Goal: Transaction & Acquisition: Purchase product/service

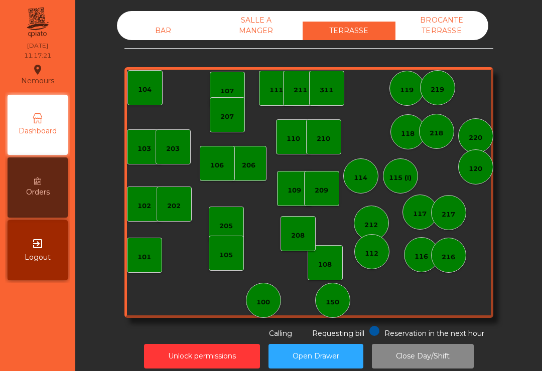
click at [175, 214] on div "202" at bounding box center [174, 204] width 35 height 35
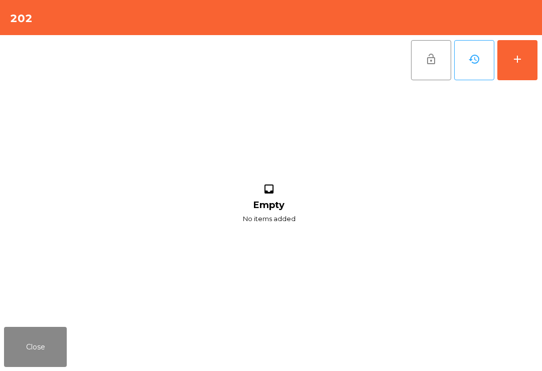
click at [511, 65] on button "add" at bounding box center [517, 60] width 40 height 40
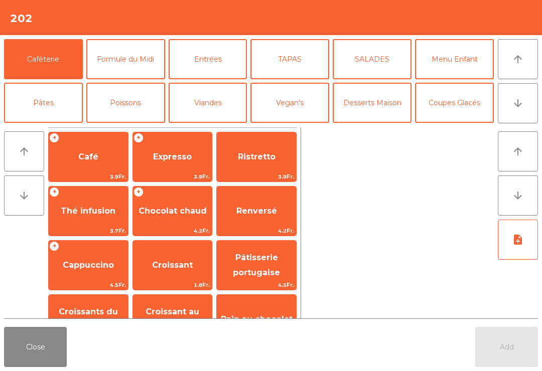
click at [154, 165] on span "Expresso" at bounding box center [172, 156] width 79 height 27
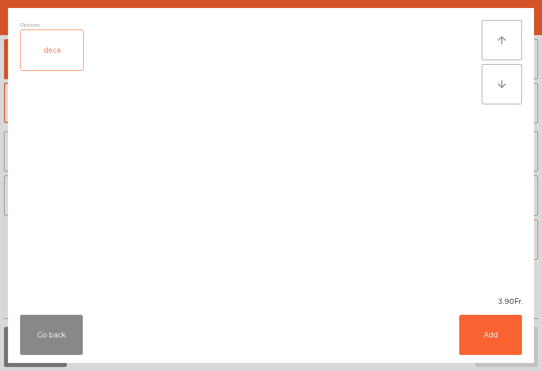
click at [476, 353] on button "Add" at bounding box center [490, 335] width 63 height 40
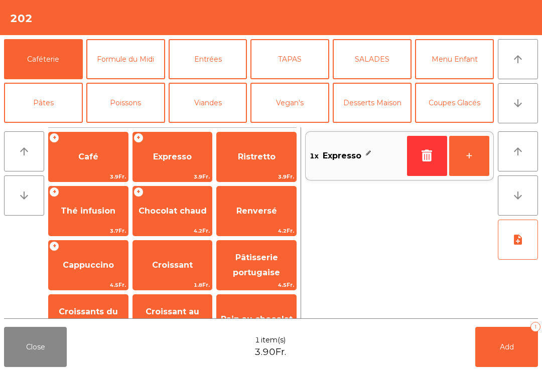
click at [517, 356] on button "Add 1" at bounding box center [506, 347] width 63 height 40
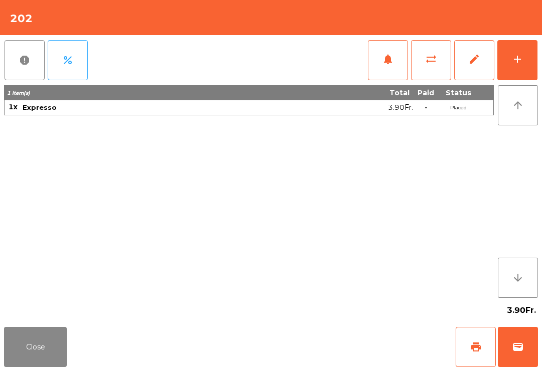
click at [43, 339] on button "Close" at bounding box center [35, 347] width 63 height 40
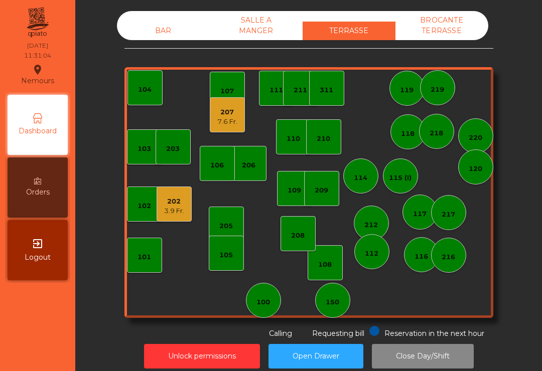
click at [144, 161] on div "103" at bounding box center [144, 146] width 35 height 35
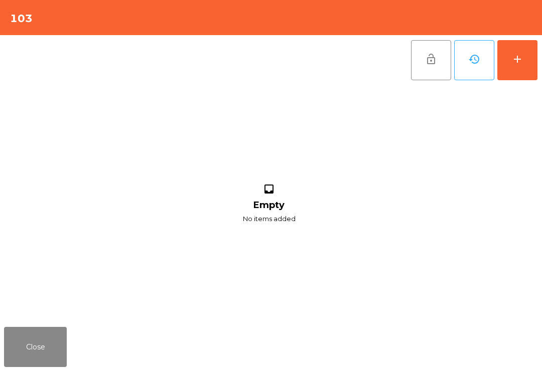
click at [516, 74] on button "add" at bounding box center [517, 60] width 40 height 40
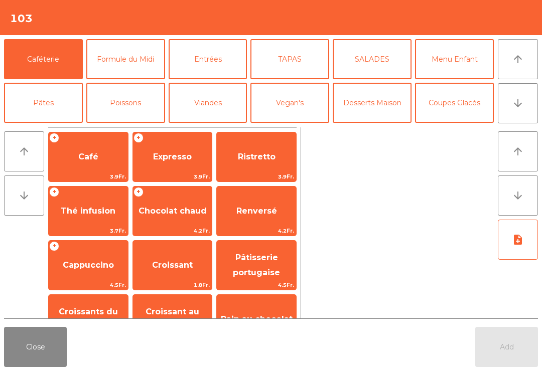
click at [513, 110] on button "arrow_downward" at bounding box center [518, 103] width 40 height 40
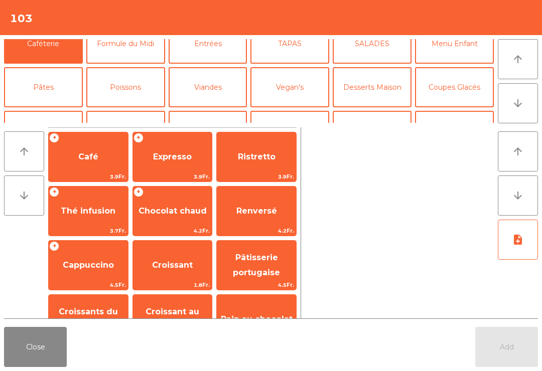
click at [54, 111] on button "Mineral" at bounding box center [43, 131] width 79 height 40
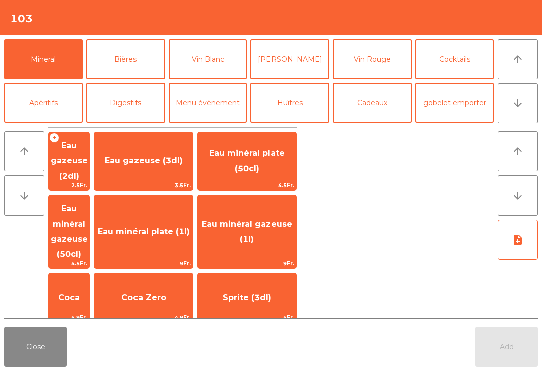
click at [214, 70] on button "Vin Blanc" at bounding box center [208, 59] width 79 height 40
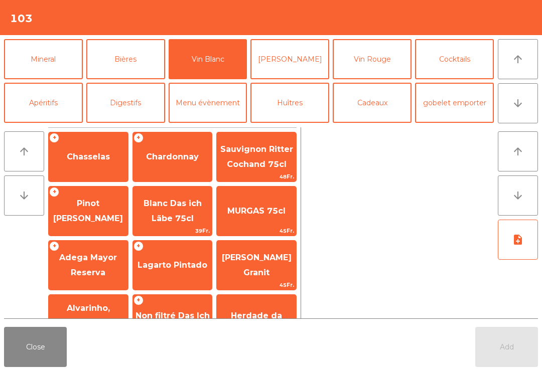
click at [104, 170] on span "Chasselas" at bounding box center [88, 156] width 79 height 27
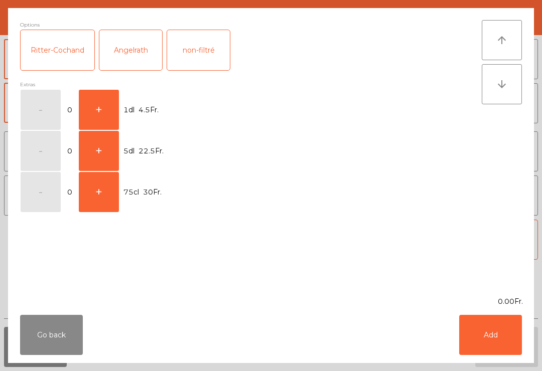
click at [108, 110] on button "+" at bounding box center [99, 110] width 40 height 40
click at [486, 343] on button "Add" at bounding box center [490, 335] width 63 height 40
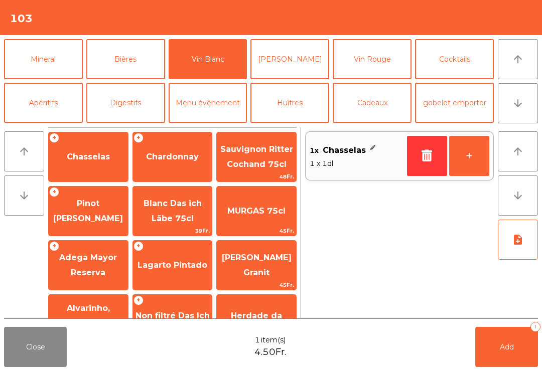
click at [468, 170] on button "+" at bounding box center [469, 156] width 40 height 40
click at [505, 352] on button "Add 3" at bounding box center [506, 347] width 63 height 40
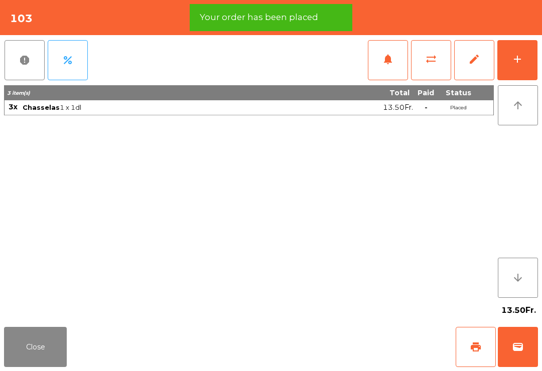
click at [478, 349] on span "print" at bounding box center [476, 347] width 12 height 12
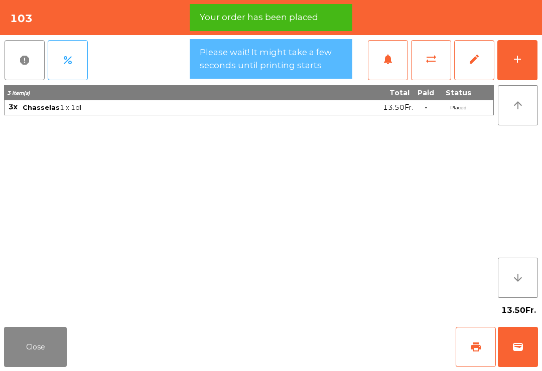
click at [37, 352] on button "Close" at bounding box center [35, 347] width 63 height 40
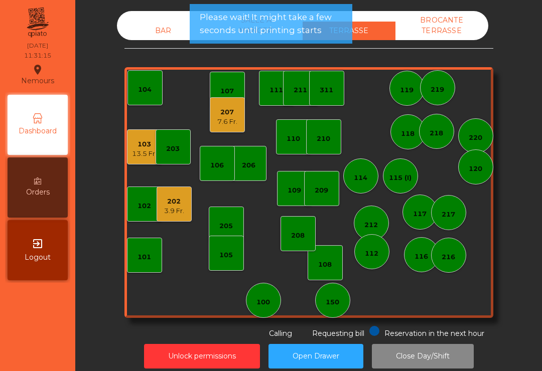
click at [182, 211] on div "3.9 Fr." at bounding box center [174, 211] width 20 height 10
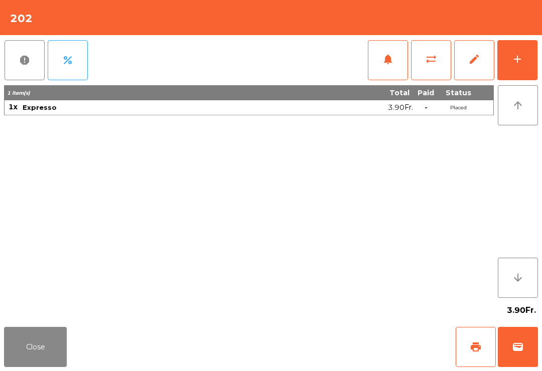
click at [434, 64] on span "sync_alt" at bounding box center [431, 59] width 12 height 12
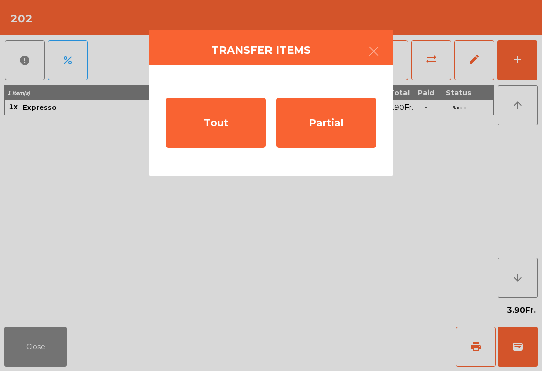
click at [228, 141] on div "Tout" at bounding box center [216, 123] width 100 height 50
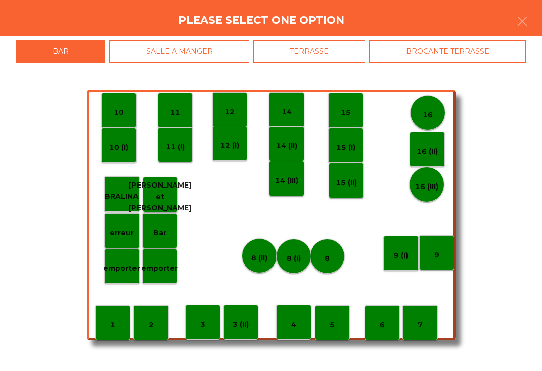
click at [340, 60] on div "TERRASSE" at bounding box center [309, 51] width 112 height 23
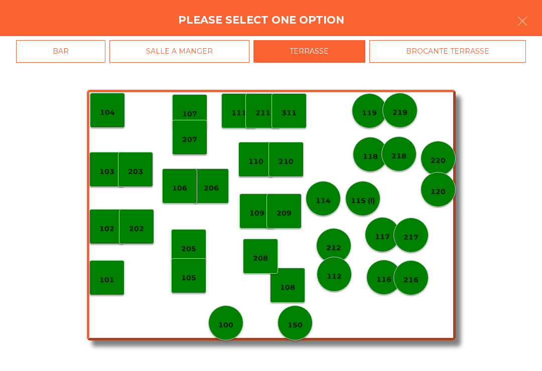
click at [112, 283] on p "101" at bounding box center [106, 280] width 15 height 12
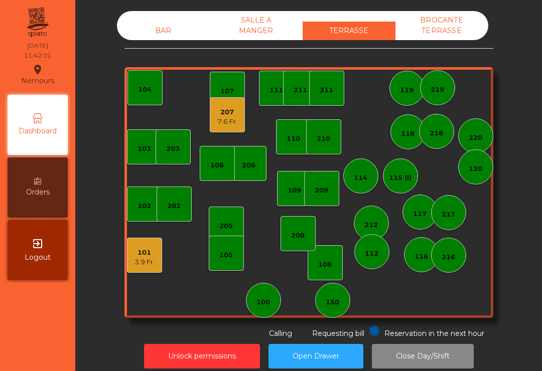
click at [338, 83] on div "311" at bounding box center [326, 88] width 35 height 35
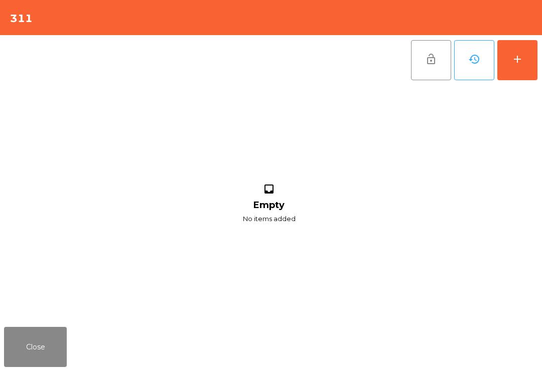
click at [514, 74] on button "add" at bounding box center [517, 60] width 40 height 40
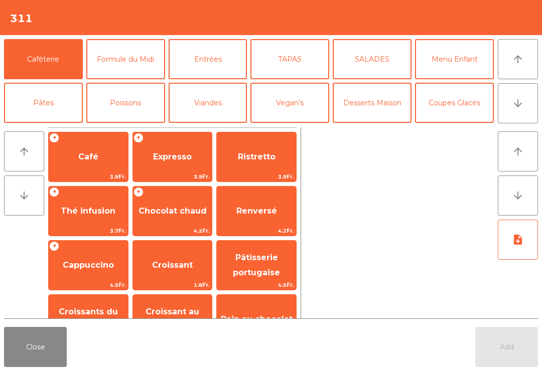
click at [523, 99] on icon "arrow_downward" at bounding box center [518, 103] width 12 height 12
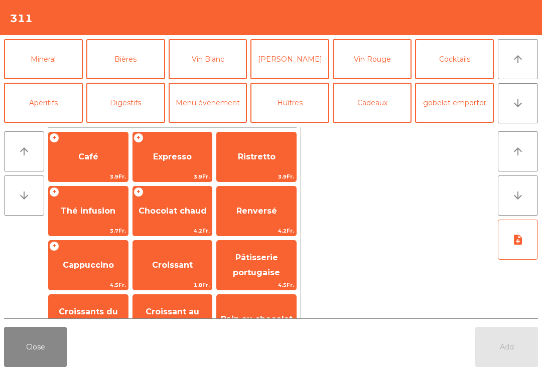
click at [464, 65] on button "Cocktails" at bounding box center [454, 59] width 79 height 40
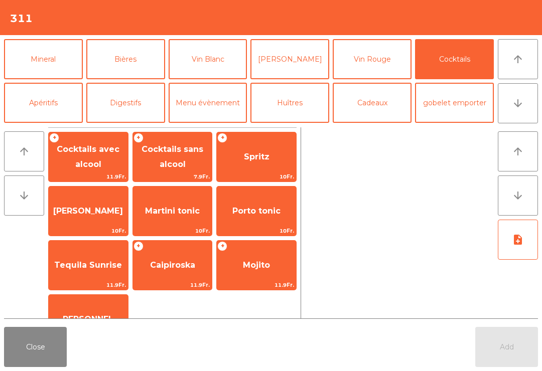
click at [110, 149] on span "Cocktails avec alcool" at bounding box center [88, 156] width 63 height 25
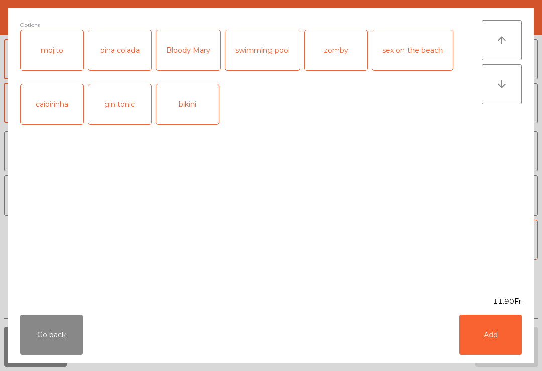
click at [500, 349] on button "Add" at bounding box center [490, 335] width 63 height 40
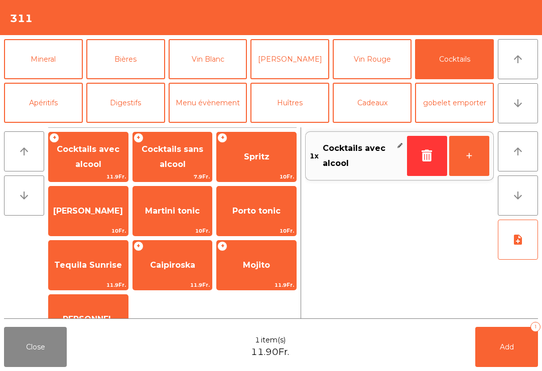
click at [477, 150] on button "+" at bounding box center [469, 156] width 40 height 40
click at [514, 344] on button "Add 2" at bounding box center [506, 347] width 63 height 40
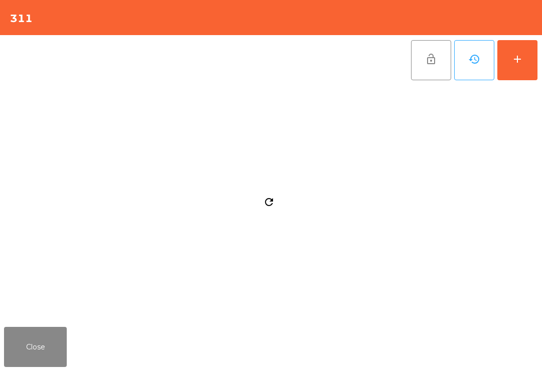
click at [58, 336] on button "Close" at bounding box center [35, 347] width 63 height 40
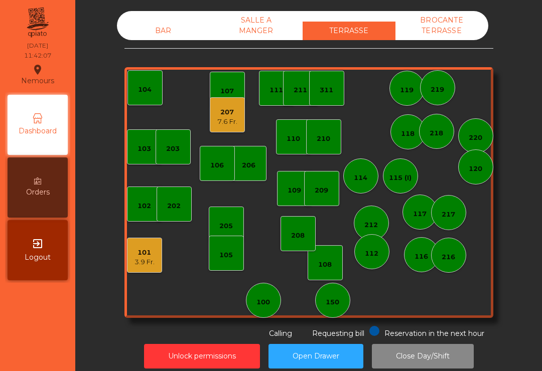
click at [325, 191] on div "209" at bounding box center [322, 191] width 14 height 10
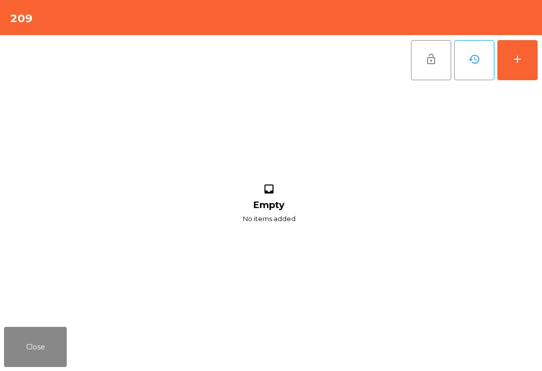
click at [525, 65] on button "add" at bounding box center [517, 60] width 40 height 40
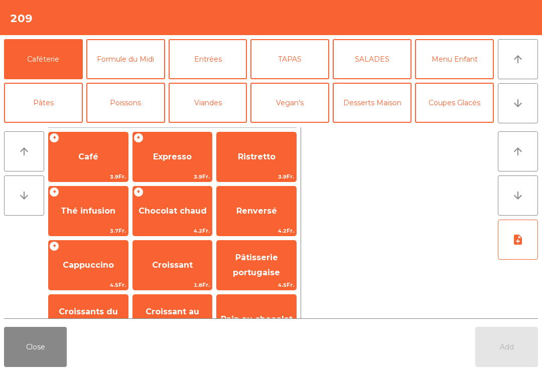
click at [523, 110] on button "arrow_downward" at bounding box center [518, 103] width 40 height 40
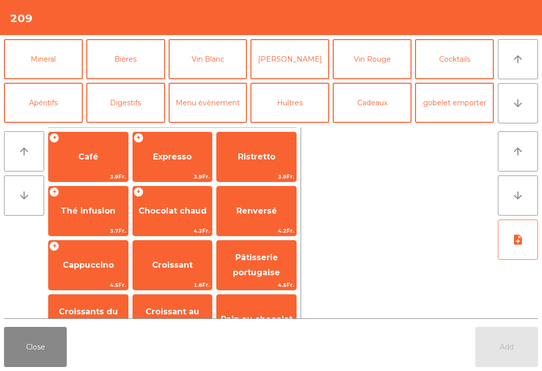
click at [222, 63] on button "Vin Blanc" at bounding box center [208, 59] width 79 height 40
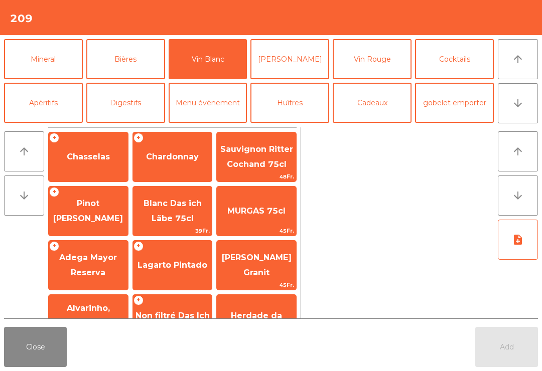
click at [91, 166] on span "Chasselas" at bounding box center [88, 156] width 79 height 27
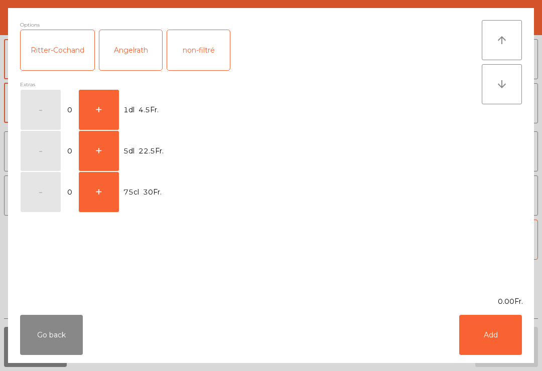
click at [105, 107] on button "+" at bounding box center [99, 110] width 40 height 40
click at [485, 351] on button "Add" at bounding box center [490, 335] width 63 height 40
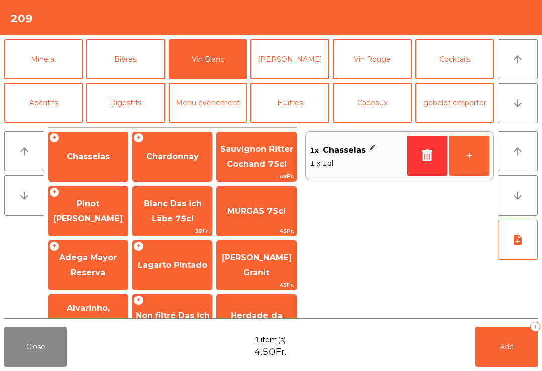
click at [510, 355] on button "Add 1" at bounding box center [506, 347] width 63 height 40
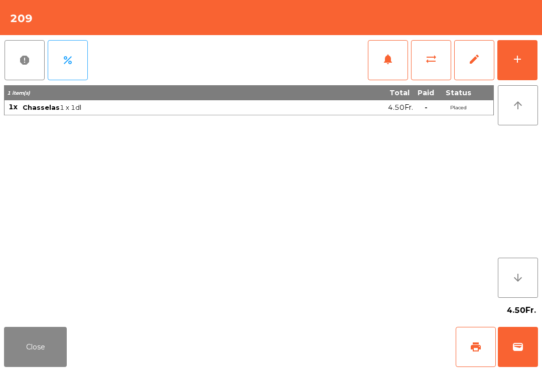
click at [19, 366] on button "Close" at bounding box center [35, 347] width 63 height 40
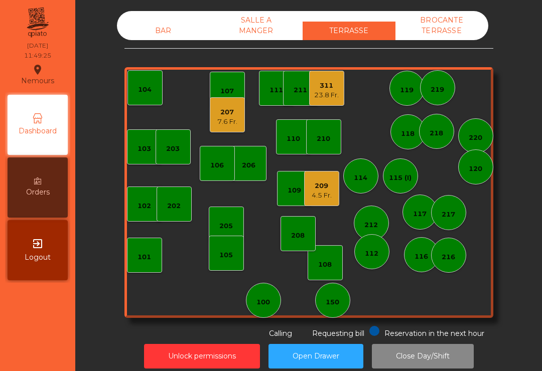
click at [342, 97] on div "311 23.8 Fr." at bounding box center [326, 88] width 35 height 35
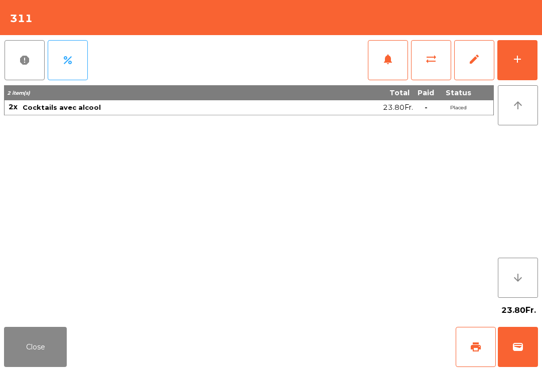
click at [525, 74] on button "add" at bounding box center [517, 60] width 40 height 40
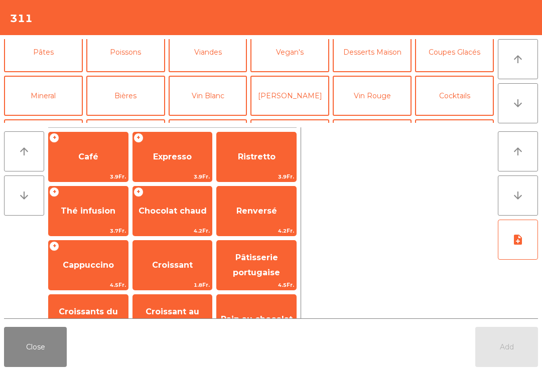
scroll to position [145, 0]
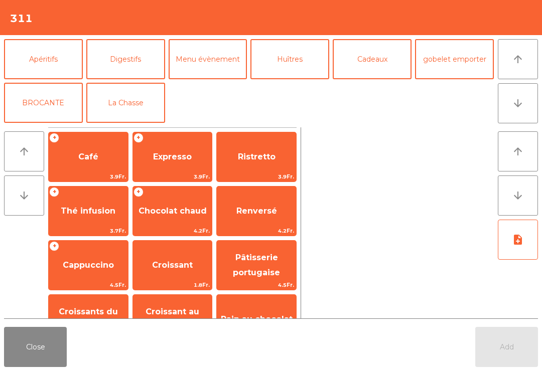
click at [134, 104] on button "La Chasse" at bounding box center [125, 103] width 79 height 40
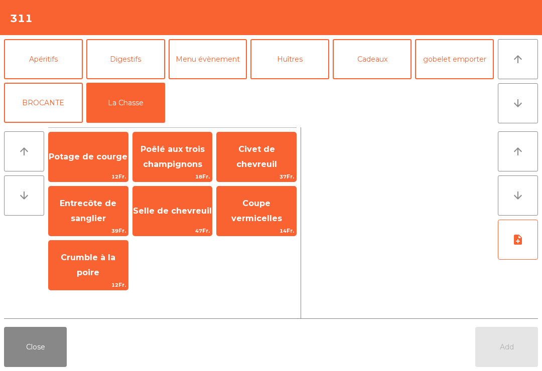
scroll to position [131, 0]
click at [191, 206] on span "Selle de chevreuil" at bounding box center [172, 211] width 79 height 10
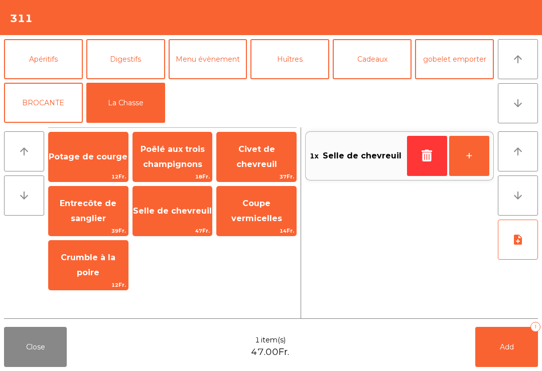
scroll to position [-11, 0]
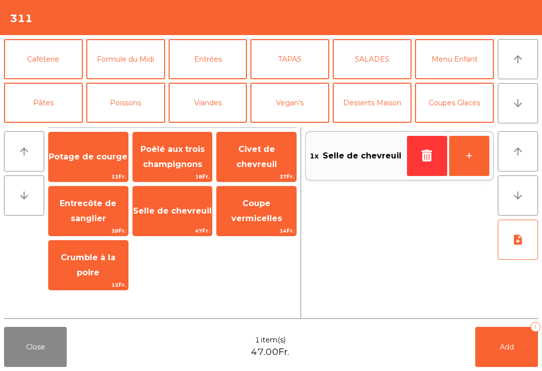
click at [225, 72] on button "Entrées" at bounding box center [208, 59] width 79 height 40
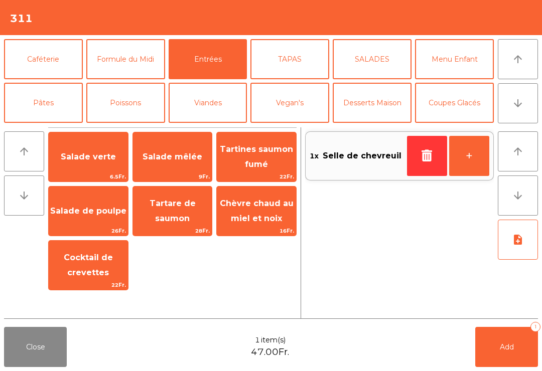
scroll to position [0, 0]
click at [184, 169] on span "Salade mêlée" at bounding box center [172, 156] width 79 height 27
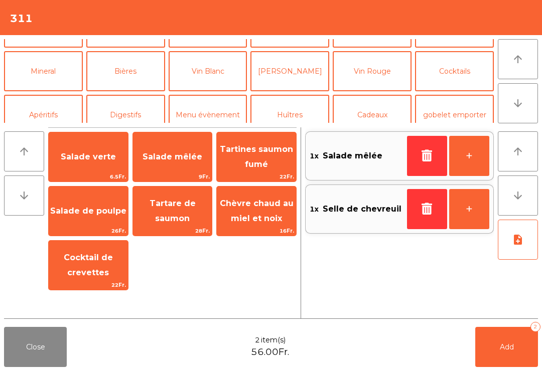
scroll to position [82, 0]
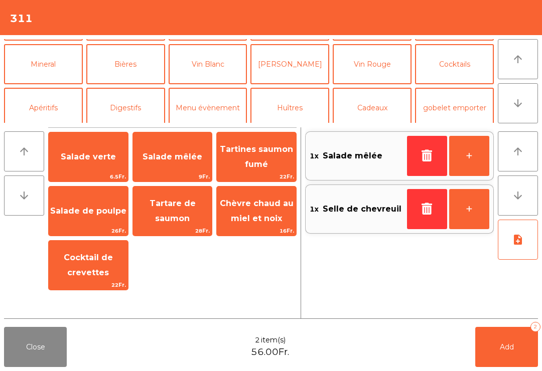
click at [370, 72] on button "Vin Rouge" at bounding box center [372, 64] width 79 height 40
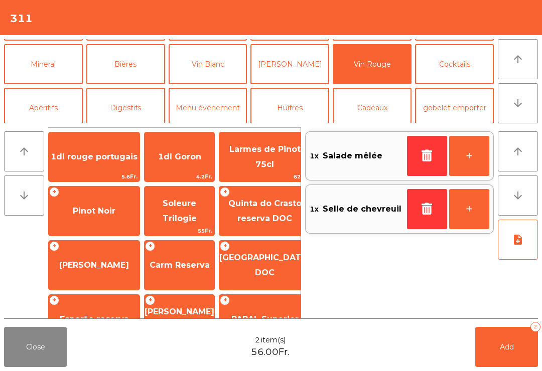
click at [181, 263] on span "Carm Reserva" at bounding box center [179, 265] width 60 height 10
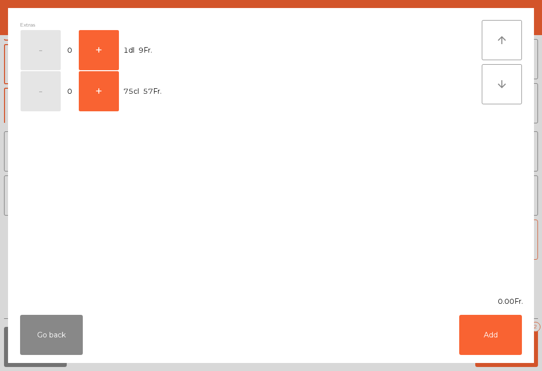
click at [107, 50] on button "+" at bounding box center [99, 50] width 40 height 40
click at [504, 346] on button "Add" at bounding box center [490, 335] width 63 height 40
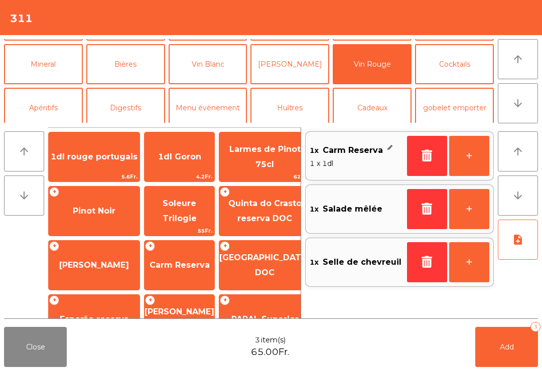
click at [474, 161] on button "+" at bounding box center [469, 156] width 40 height 40
click at [526, 231] on button "note_add" at bounding box center [518, 240] width 40 height 40
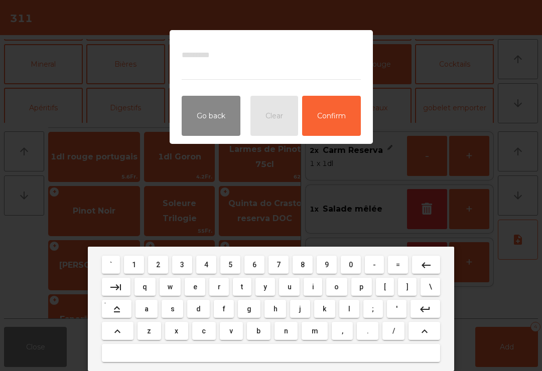
type textarea "*"
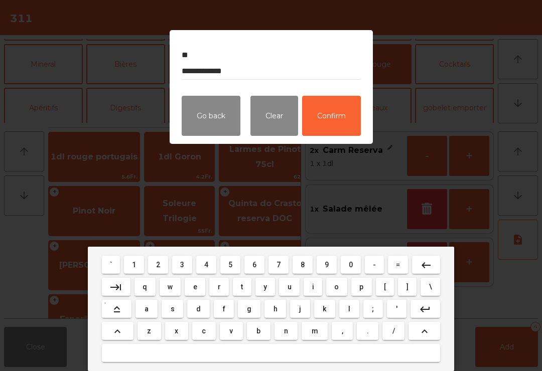
type textarea "**********"
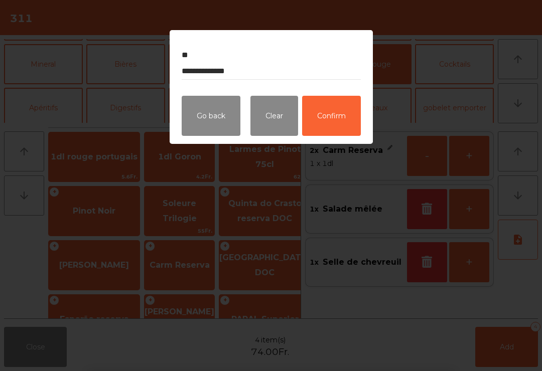
click at [354, 118] on button "Confirm" at bounding box center [331, 116] width 59 height 40
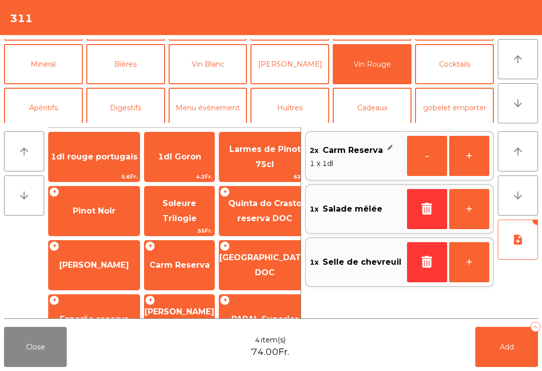
click at [513, 364] on button "Add 4" at bounding box center [506, 347] width 63 height 40
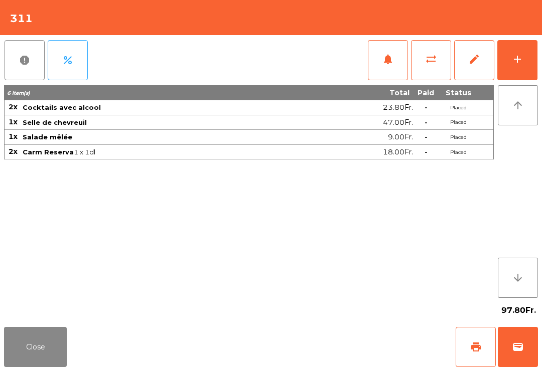
click at [19, 331] on button "Close" at bounding box center [35, 347] width 63 height 40
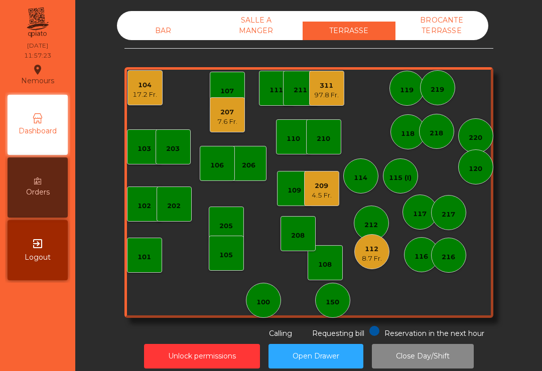
click at [236, 130] on div "207 7.6 Fr." at bounding box center [227, 114] width 35 height 35
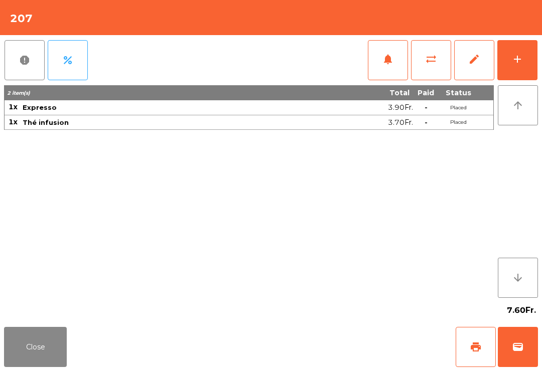
click at [533, 348] on button "wallet" at bounding box center [518, 347] width 40 height 40
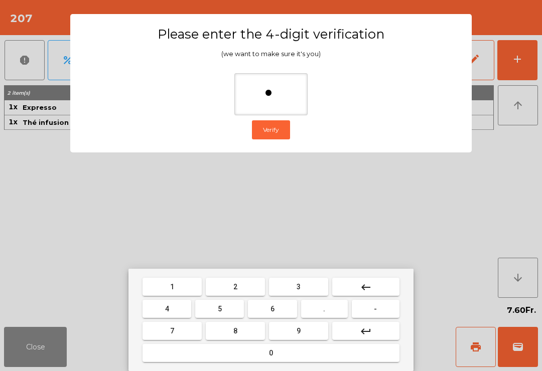
type input "**"
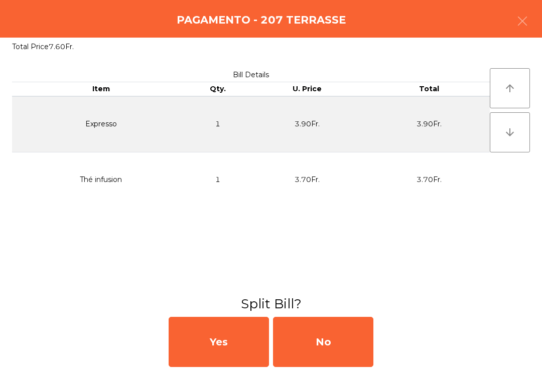
click at [333, 342] on div "No" at bounding box center [323, 342] width 100 height 50
click at [325, 330] on div "No" at bounding box center [323, 342] width 100 height 50
click at [323, 333] on div "No" at bounding box center [323, 342] width 100 height 50
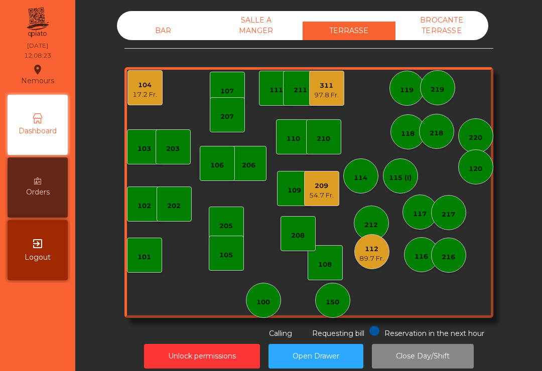
click at [145, 260] on div "101" at bounding box center [144, 257] width 14 height 10
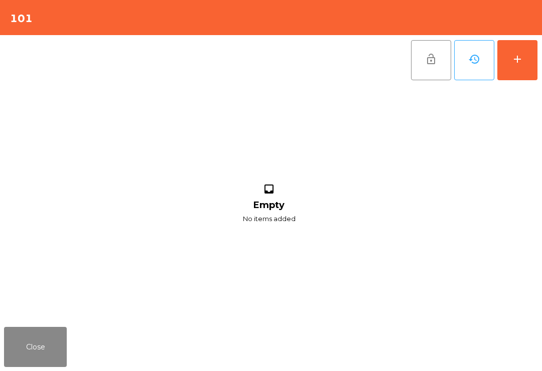
click at [522, 57] on div "add" at bounding box center [517, 59] width 12 height 12
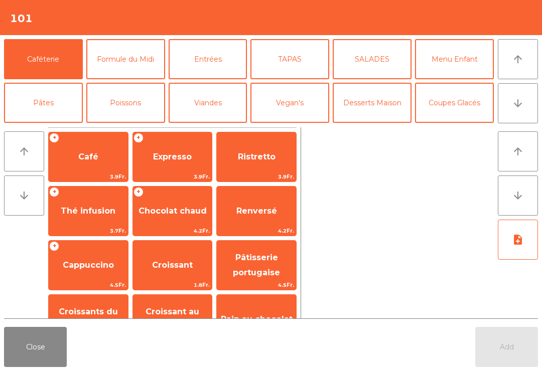
scroll to position [95, 0]
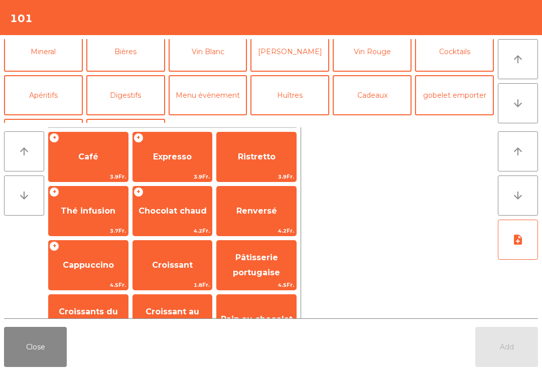
click at [131, 62] on button "Bières" at bounding box center [125, 52] width 79 height 40
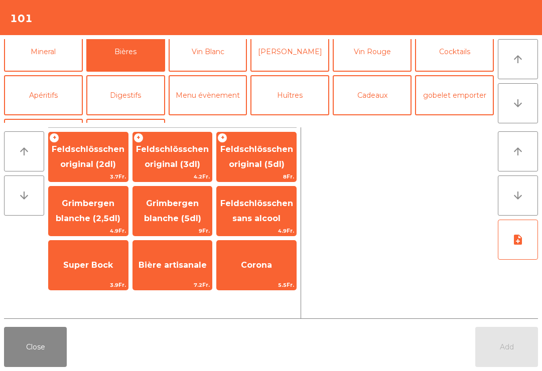
click at [97, 157] on span "Feldschlösschen original (2dl)" at bounding box center [88, 157] width 79 height 43
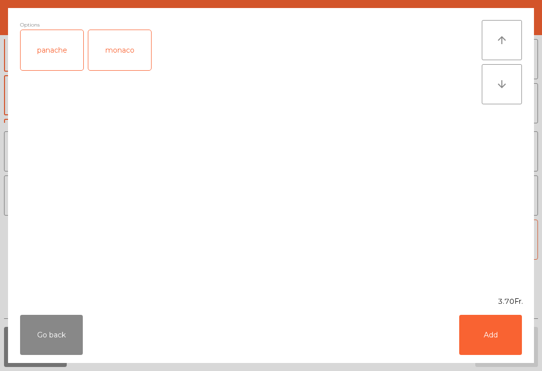
click at [510, 345] on button "Add" at bounding box center [490, 335] width 63 height 40
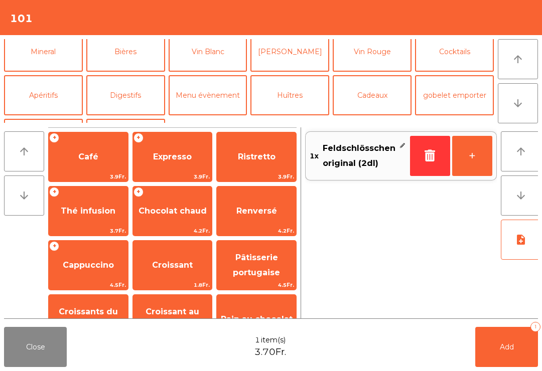
click at [98, 157] on span "Café" at bounding box center [88, 156] width 79 height 27
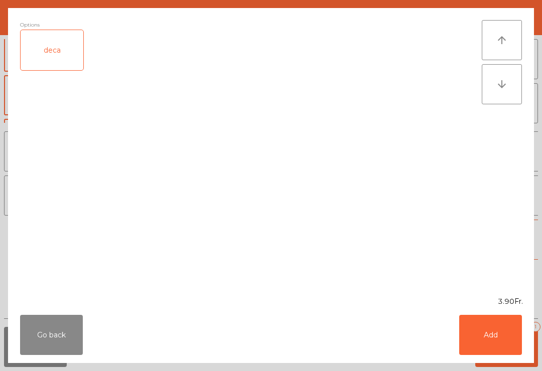
click at [502, 351] on button "Add" at bounding box center [490, 335] width 63 height 40
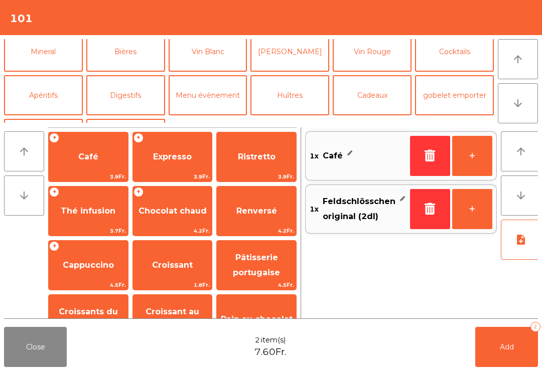
scroll to position [10, 0]
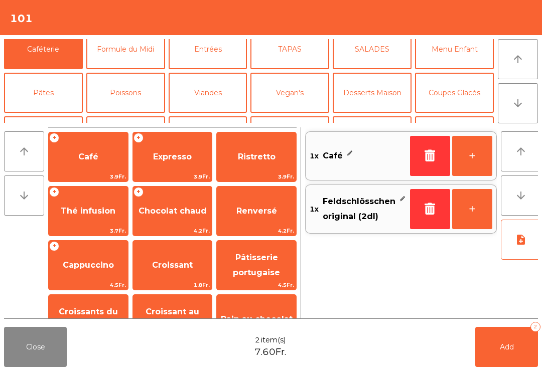
click at [502, 350] on span "Add" at bounding box center [507, 347] width 14 height 9
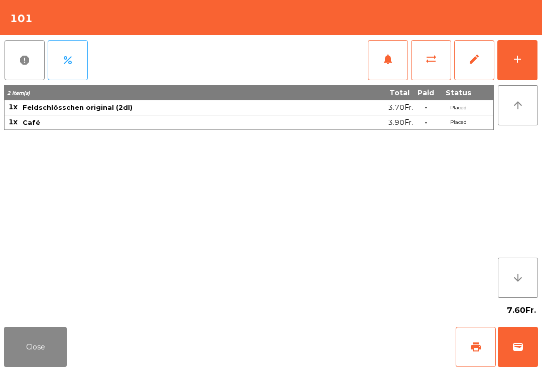
click at [25, 327] on button "Close" at bounding box center [35, 347] width 63 height 40
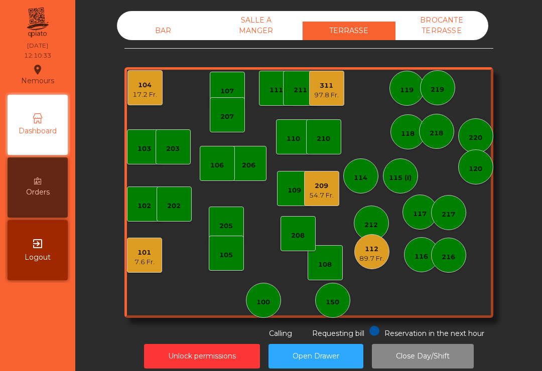
click at [128, 96] on div "104 17.2 Fr." at bounding box center [144, 87] width 35 height 35
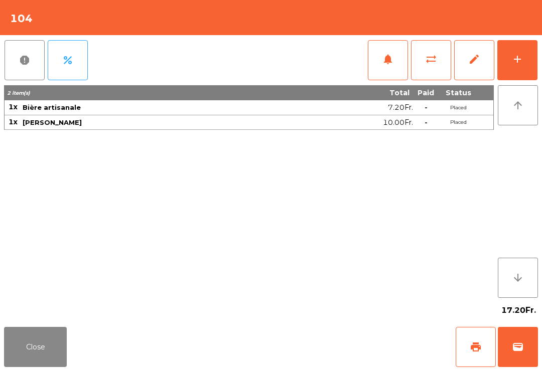
click at [510, 53] on button "add" at bounding box center [517, 60] width 40 height 40
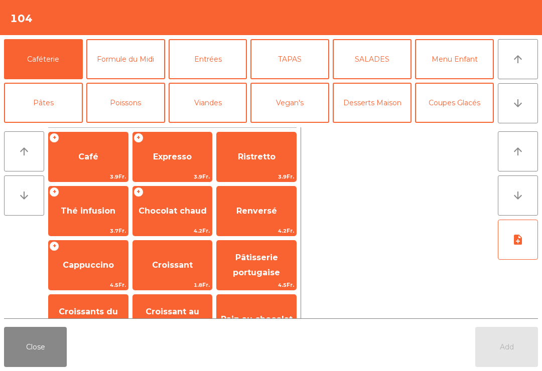
scroll to position [87, 0]
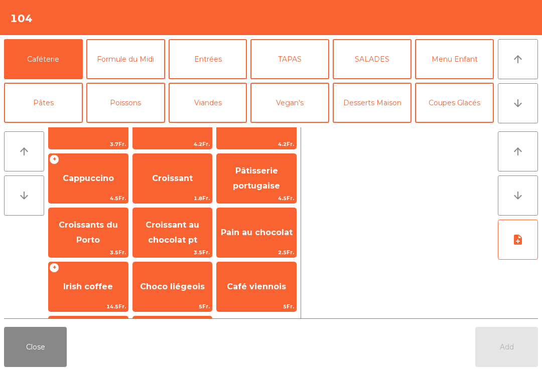
click at [273, 187] on span "Pâtisserie portugaise" at bounding box center [256, 178] width 47 height 25
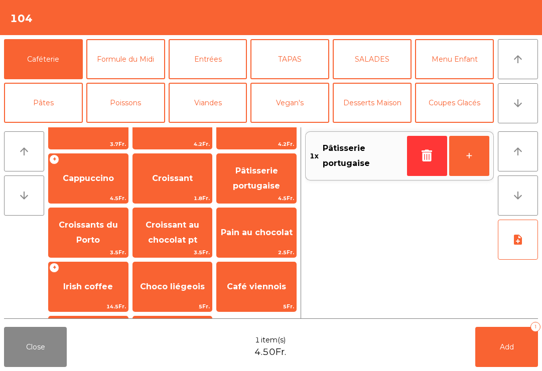
click at [273, 187] on span "Pâtisserie portugaise" at bounding box center [256, 178] width 47 height 25
click at [264, 194] on span "4.5Fr." at bounding box center [256, 199] width 79 height 10
click at [510, 347] on span "Add" at bounding box center [507, 347] width 14 height 9
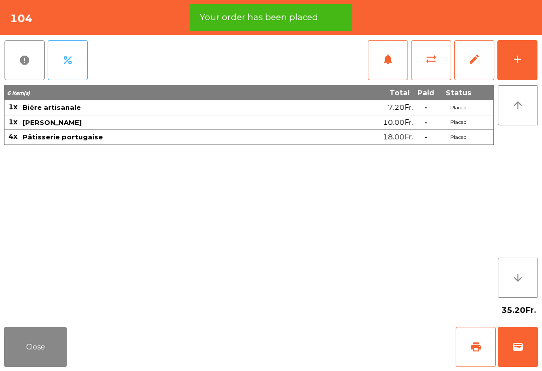
click at [479, 351] on span "print" at bounding box center [476, 347] width 12 height 12
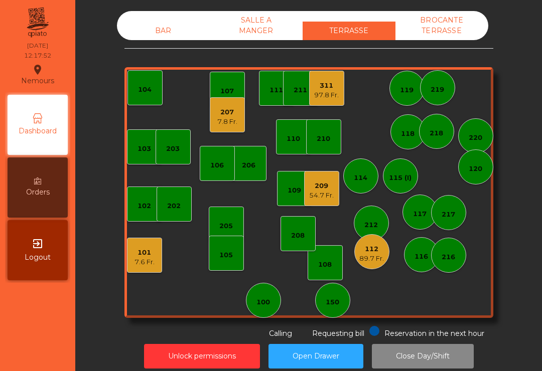
click at [220, 114] on div "207" at bounding box center [227, 112] width 20 height 10
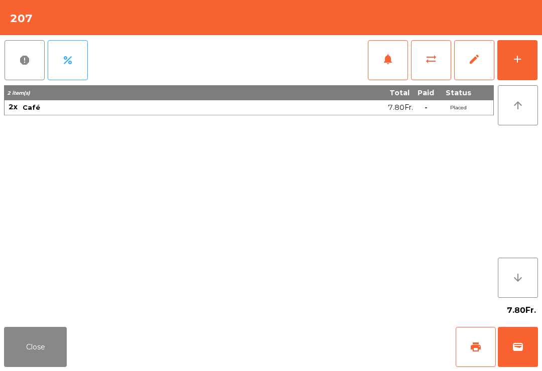
click at [518, 346] on span "wallet" at bounding box center [518, 347] width 12 height 12
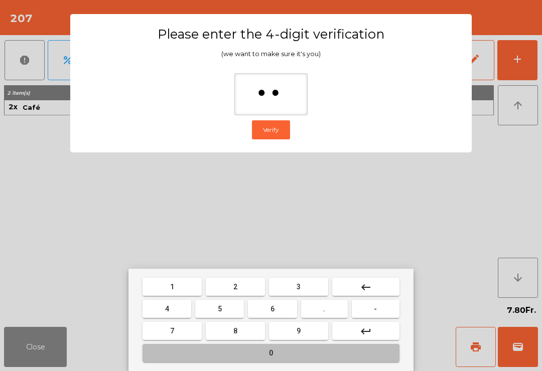
type input "***"
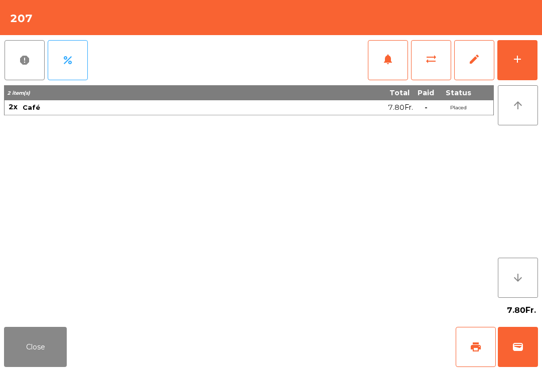
click at [324, 344] on div "Close print wallet" at bounding box center [271, 347] width 542 height 48
click at [327, 349] on div "Close print wallet" at bounding box center [271, 347] width 542 height 48
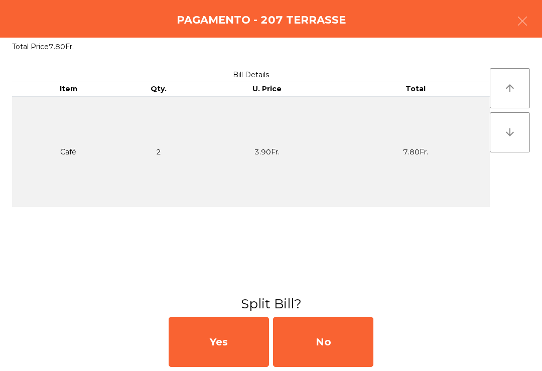
click at [336, 343] on div "No" at bounding box center [323, 342] width 100 height 50
click at [330, 342] on div "MB" at bounding box center [323, 342] width 100 height 50
click at [333, 350] on div "No" at bounding box center [323, 342] width 100 height 50
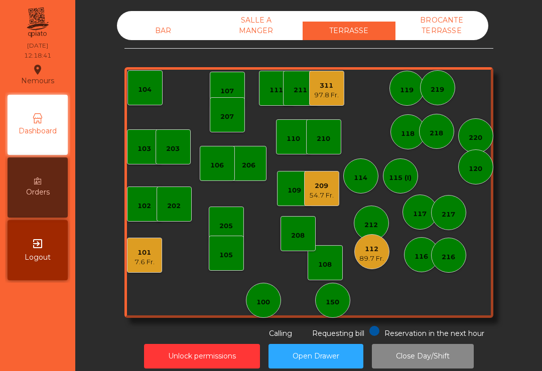
scroll to position [0, 0]
click at [148, 258] on div "7.6 Fr." at bounding box center [144, 262] width 20 height 10
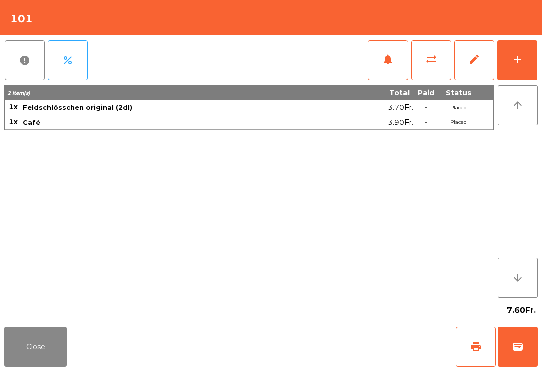
click at [461, 352] on button "print" at bounding box center [475, 347] width 40 height 40
click at [36, 366] on button "Close" at bounding box center [35, 347] width 63 height 40
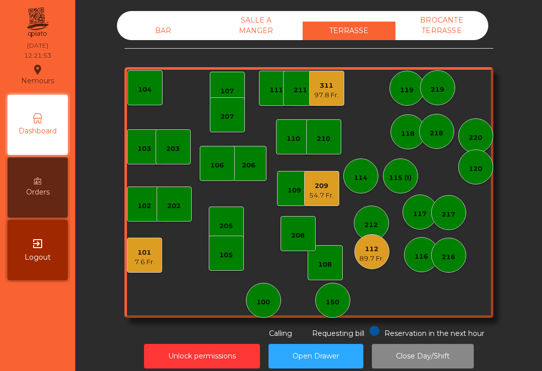
click at [378, 240] on div "112 89.7 Fr." at bounding box center [371, 252] width 25 height 24
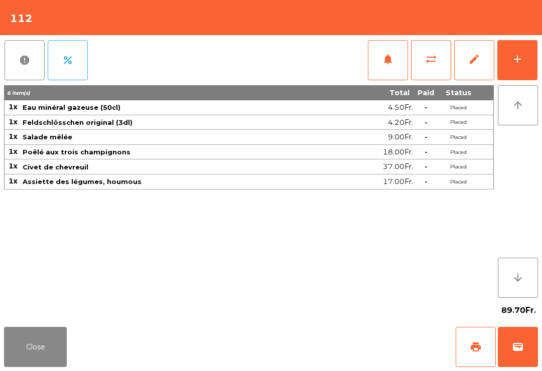
click at [390, 54] on span "notifications" at bounding box center [388, 59] width 12 height 12
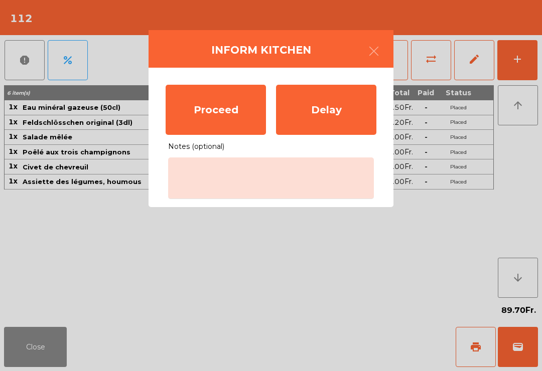
click at [243, 102] on div "Proceed" at bounding box center [216, 110] width 100 height 50
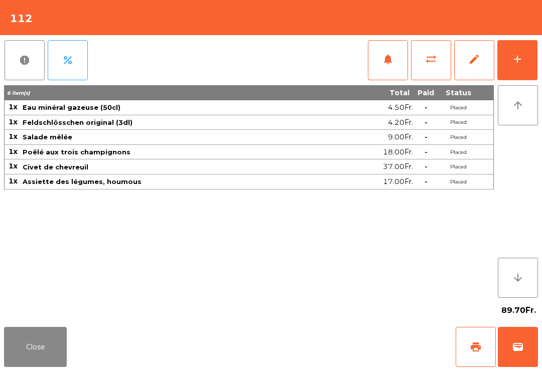
click at [32, 350] on button "Close" at bounding box center [35, 347] width 63 height 40
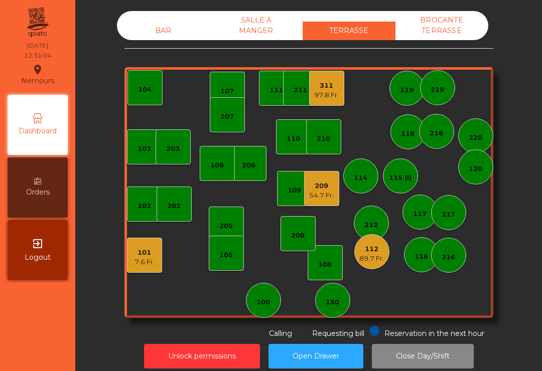
click at [332, 94] on div "97.8 Fr." at bounding box center [326, 95] width 25 height 10
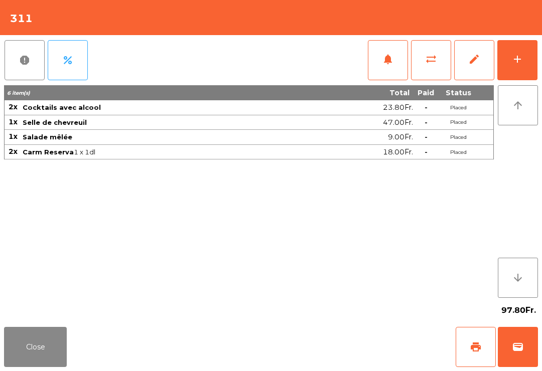
click at [535, 64] on button "add" at bounding box center [517, 60] width 40 height 40
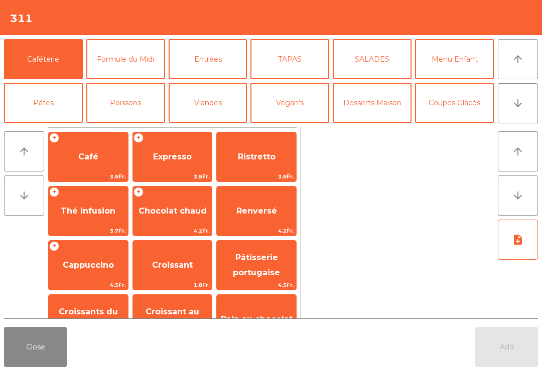
click at [176, 162] on span "Expresso" at bounding box center [172, 156] width 79 height 27
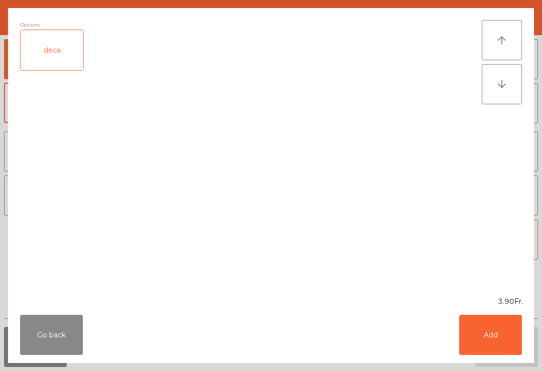
click at [486, 347] on button "Add" at bounding box center [490, 335] width 63 height 40
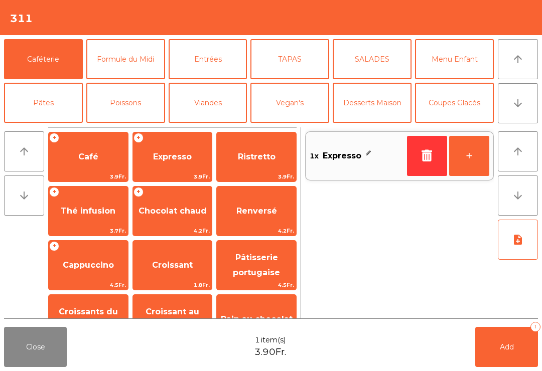
click at [471, 163] on button "+" at bounding box center [469, 156] width 40 height 40
click at [515, 365] on button "Add 2" at bounding box center [506, 347] width 63 height 40
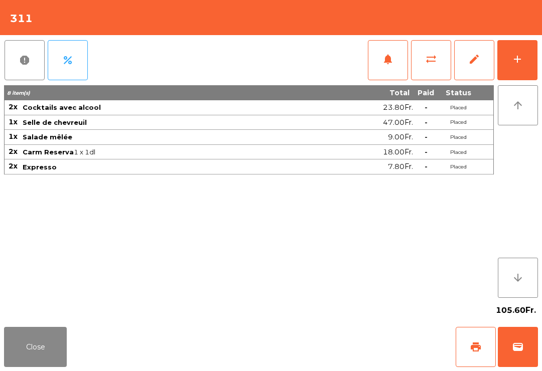
click at [37, 364] on button "Close" at bounding box center [35, 347] width 63 height 40
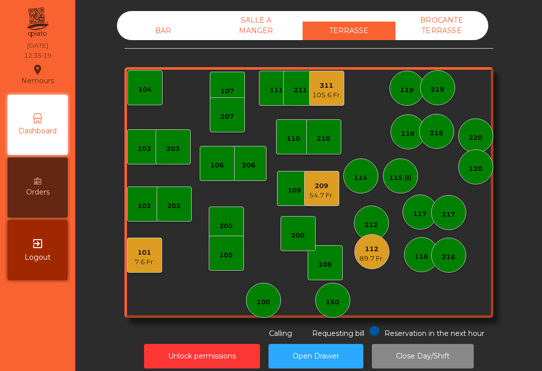
click at [229, 127] on div "207" at bounding box center [227, 114] width 35 height 35
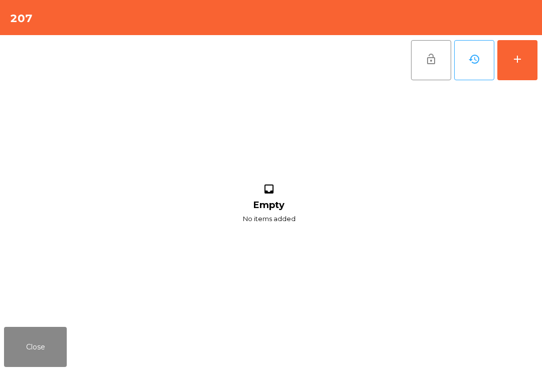
click at [537, 62] on button "add" at bounding box center [517, 60] width 40 height 40
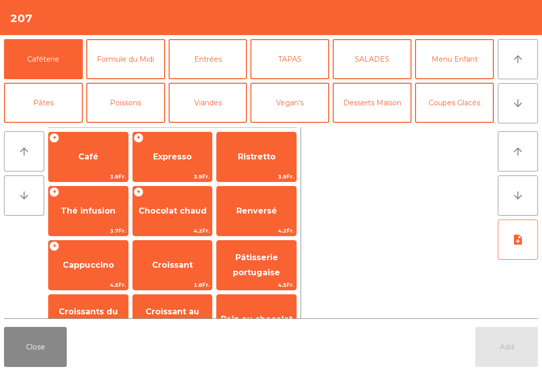
scroll to position [58, 0]
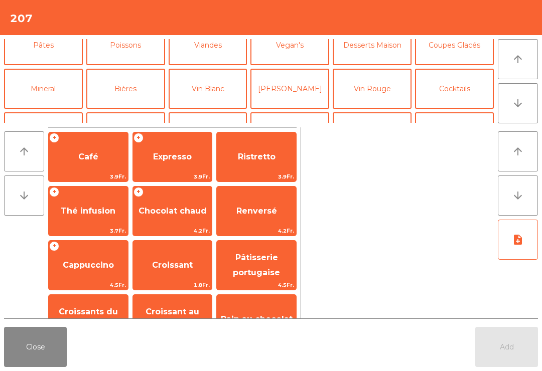
click at [137, 94] on button "Bières" at bounding box center [125, 89] width 79 height 40
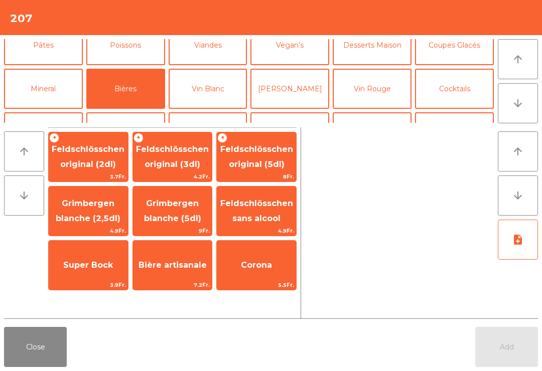
click at [272, 157] on span "Feldschlösschen original (5dl)" at bounding box center [256, 157] width 79 height 43
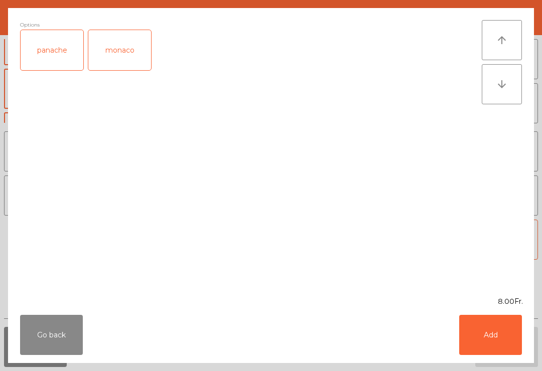
click at [498, 337] on button "Add" at bounding box center [490, 335] width 63 height 40
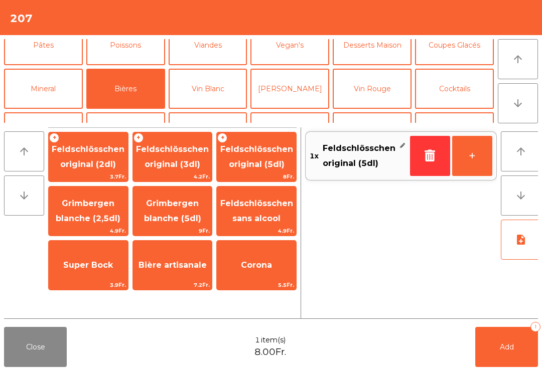
click at [47, 89] on button "Mineral" at bounding box center [43, 89] width 79 height 40
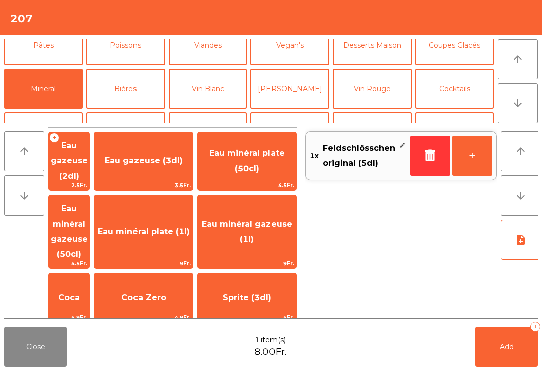
click at [262, 155] on span "Eau minéral plate (50cl)" at bounding box center [247, 161] width 98 height 43
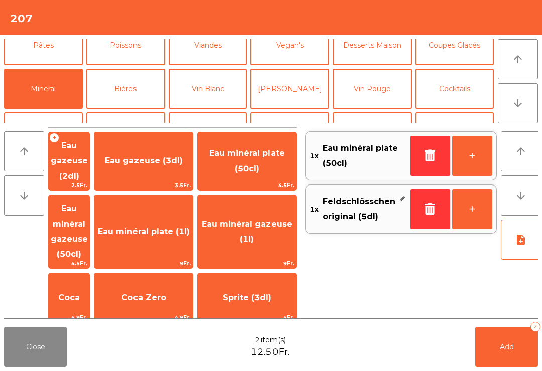
click at [514, 344] on button "Add 2" at bounding box center [506, 347] width 63 height 40
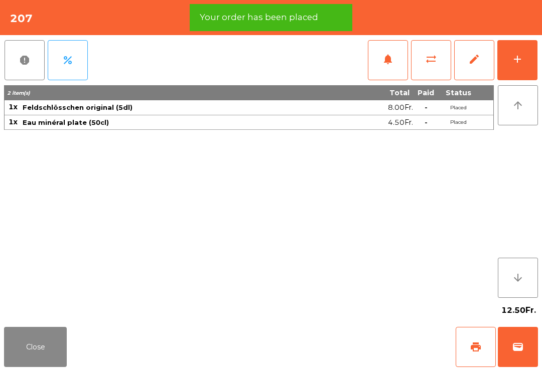
click at [472, 351] on span "print" at bounding box center [476, 347] width 12 height 12
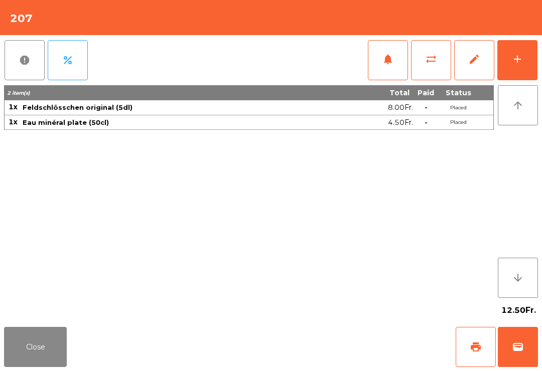
click at [31, 334] on button "Close" at bounding box center [35, 347] width 63 height 40
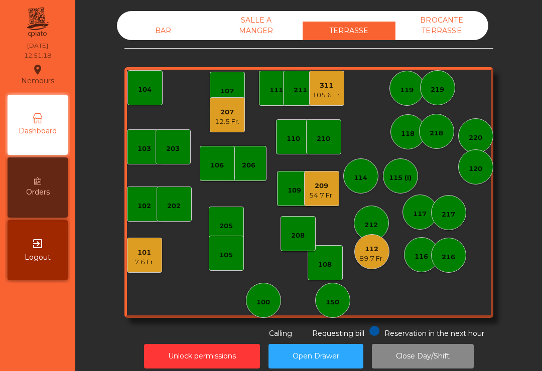
click at [330, 95] on div "105.6 Fr." at bounding box center [326, 95] width 29 height 10
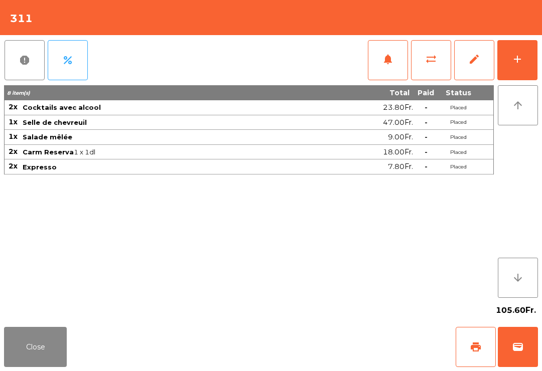
click at [477, 346] on span "print" at bounding box center [476, 347] width 12 height 12
click at [526, 347] on button "wallet" at bounding box center [518, 347] width 40 height 40
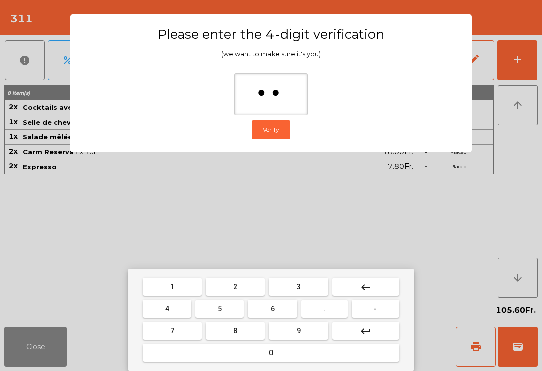
type input "***"
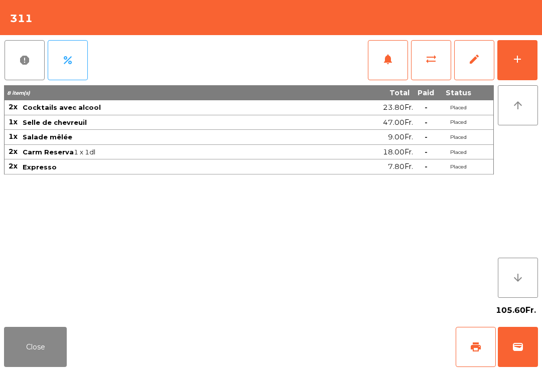
click at [336, 354] on div "Close print wallet" at bounding box center [271, 347] width 542 height 48
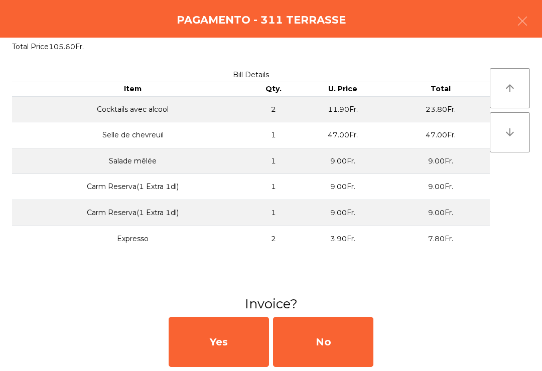
click at [331, 340] on div "No" at bounding box center [323, 342] width 100 height 50
click at [326, 346] on div "No" at bounding box center [323, 342] width 100 height 50
click at [329, 346] on div "No" at bounding box center [323, 342] width 100 height 50
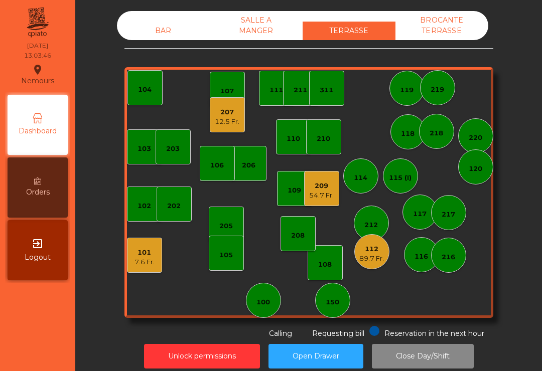
click at [327, 128] on div "210" at bounding box center [323, 136] width 35 height 35
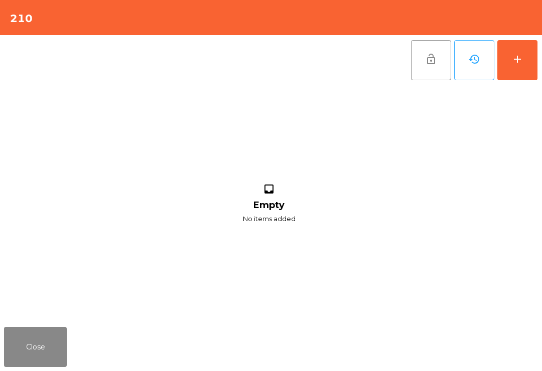
click at [530, 65] on button "add" at bounding box center [517, 60] width 40 height 40
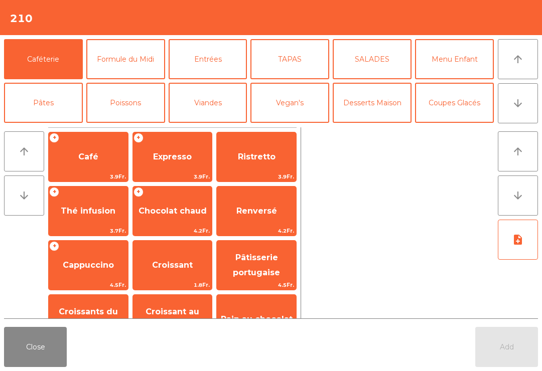
click at [531, 109] on button "arrow_downward" at bounding box center [518, 103] width 40 height 40
click at [142, 126] on button "Bières" at bounding box center [125, 146] width 79 height 40
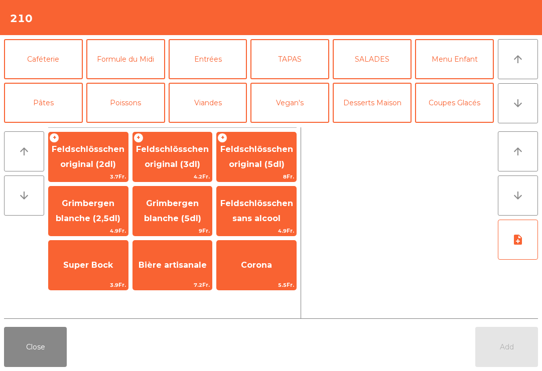
scroll to position [87, 0]
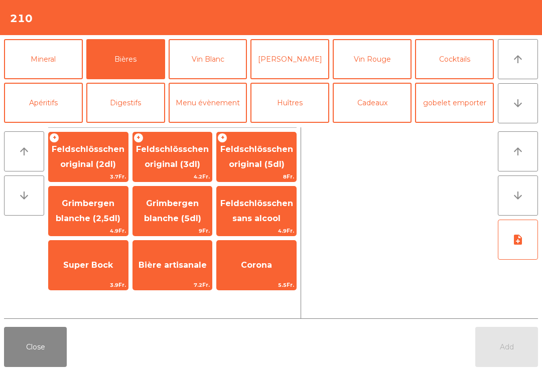
click at [187, 150] on span "Feldschlösschen original (3dl)" at bounding box center [172, 156] width 73 height 25
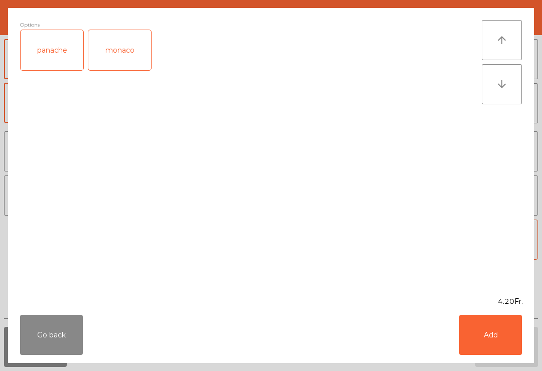
click at [511, 343] on button "Add" at bounding box center [490, 335] width 63 height 40
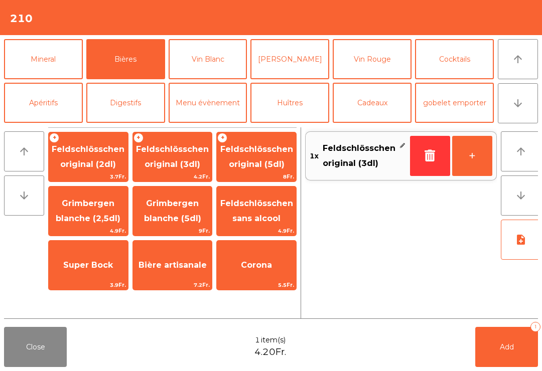
click at [467, 158] on button "+" at bounding box center [472, 156] width 40 height 40
click at [474, 79] on button "Cocktails" at bounding box center [454, 59] width 79 height 40
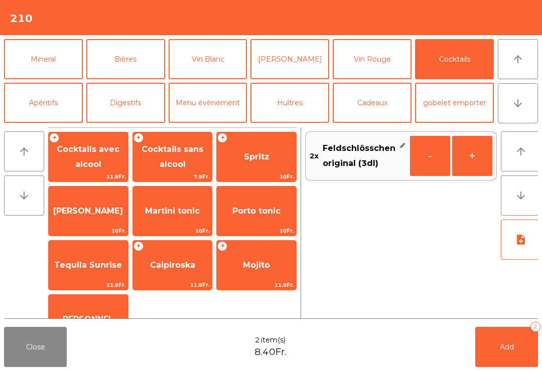
click at [270, 157] on span "Spritz" at bounding box center [256, 156] width 79 height 27
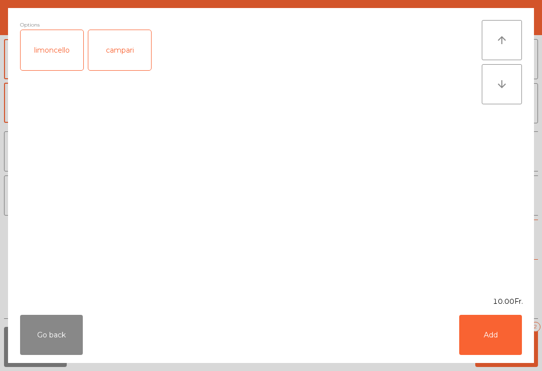
scroll to position [28, 0]
click at [505, 334] on button "Add" at bounding box center [490, 335] width 63 height 40
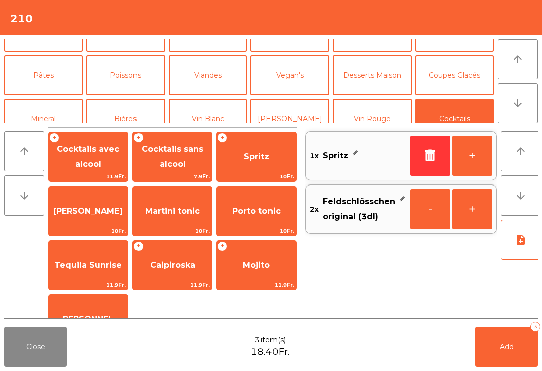
click at [468, 163] on button "+" at bounding box center [472, 156] width 40 height 40
click at [518, 366] on button "Add 4" at bounding box center [506, 347] width 63 height 40
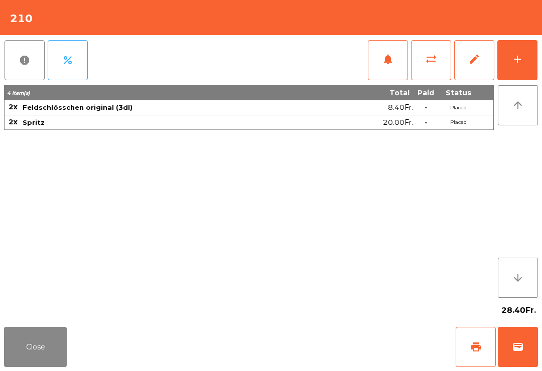
click at [28, 338] on button "Close" at bounding box center [35, 347] width 63 height 40
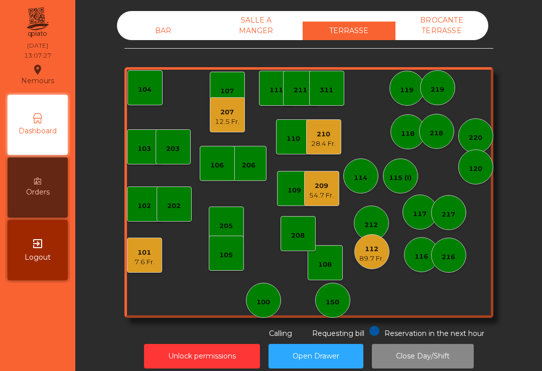
click at [364, 252] on div "112" at bounding box center [371, 249] width 25 height 10
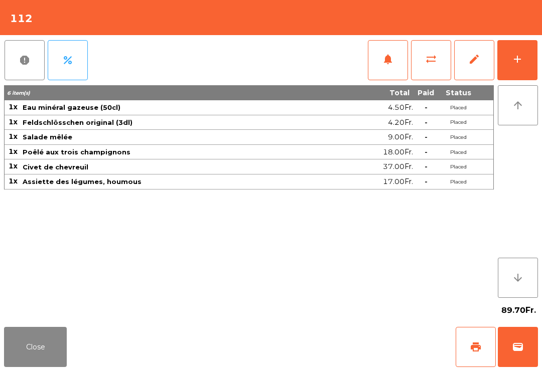
click at [529, 351] on button "wallet" at bounding box center [518, 347] width 40 height 40
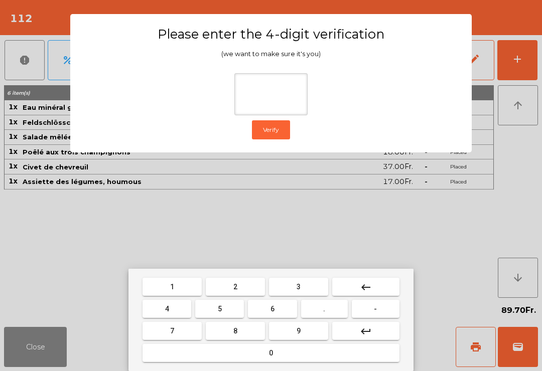
type input "*"
type input "***"
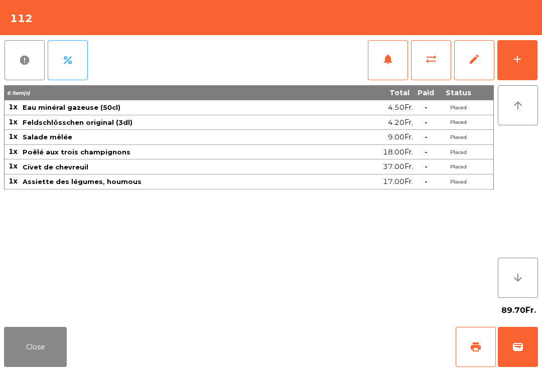
click at [354, 329] on div "Close print wallet" at bounding box center [271, 347] width 542 height 48
click at [353, 329] on div "Close print wallet" at bounding box center [271, 347] width 542 height 48
click at [355, 347] on div "Close print wallet" at bounding box center [271, 347] width 542 height 48
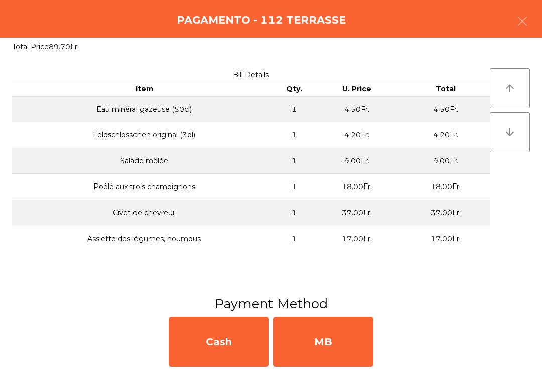
click at [328, 346] on div "MB" at bounding box center [323, 342] width 100 height 50
click at [320, 346] on div "No" at bounding box center [323, 342] width 100 height 50
click at [315, 351] on div "No" at bounding box center [323, 342] width 100 height 50
click at [314, 351] on div "No" at bounding box center [323, 342] width 100 height 50
click at [332, 348] on div "No" at bounding box center [323, 342] width 100 height 50
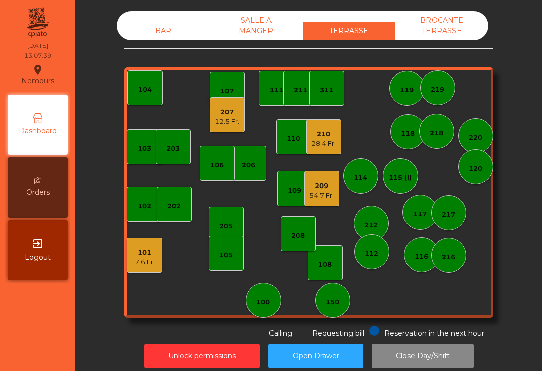
click at [232, 116] on div "207" at bounding box center [227, 112] width 25 height 10
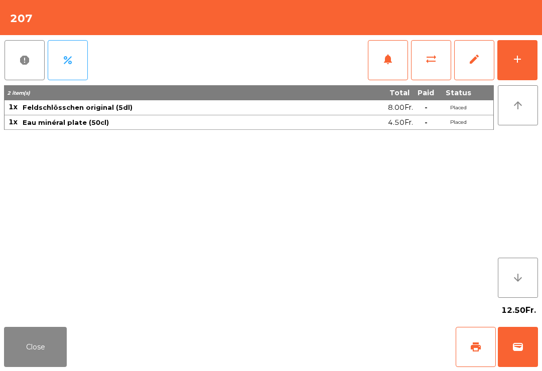
click at [534, 357] on button "wallet" at bounding box center [518, 347] width 40 height 40
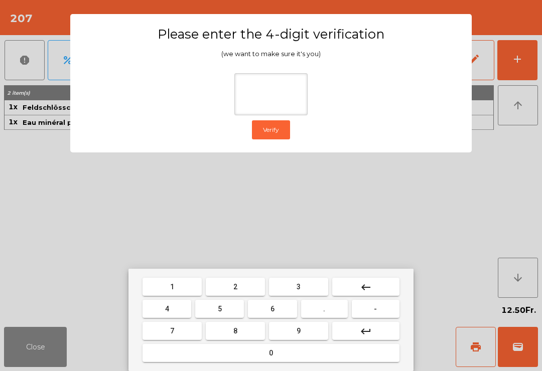
type input "*"
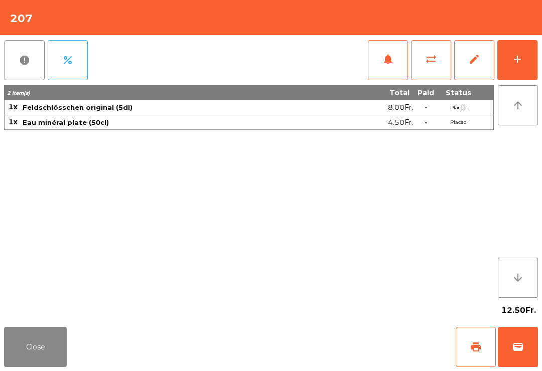
click at [350, 320] on div "12.50Fr." at bounding box center [271, 310] width 534 height 25
click at [331, 355] on div "Close print wallet" at bounding box center [271, 347] width 542 height 48
click at [313, 344] on div "Close print wallet" at bounding box center [271, 347] width 542 height 48
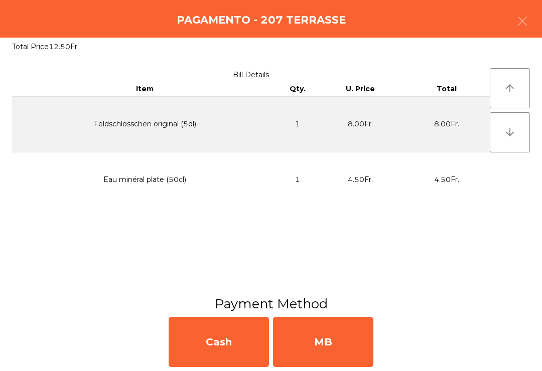
click at [313, 352] on div "MB" at bounding box center [323, 342] width 100 height 50
click at [314, 352] on div "No" at bounding box center [323, 342] width 100 height 50
click at [327, 360] on div "No" at bounding box center [323, 342] width 100 height 50
click at [313, 354] on div "No" at bounding box center [323, 342] width 100 height 50
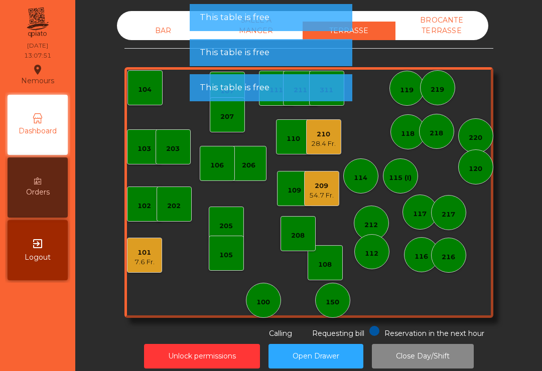
click at [136, 265] on div "7.6 Fr." at bounding box center [144, 262] width 20 height 10
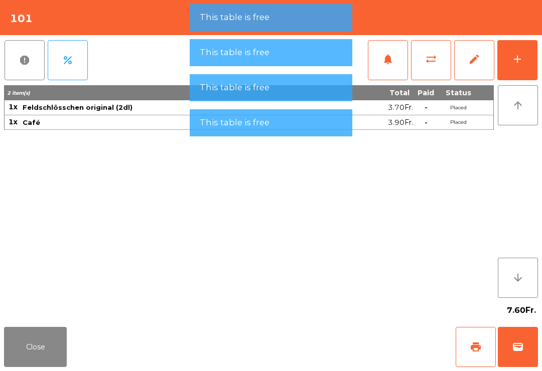
click at [505, 362] on button "wallet" at bounding box center [518, 347] width 40 height 40
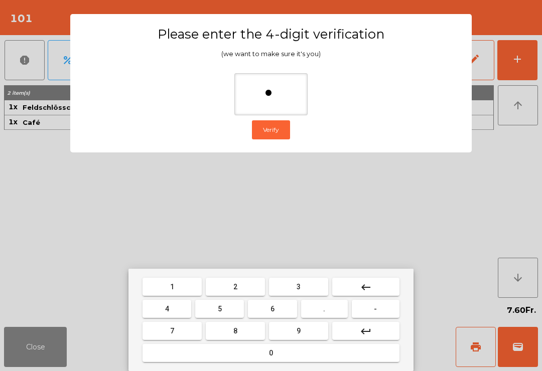
type input "**"
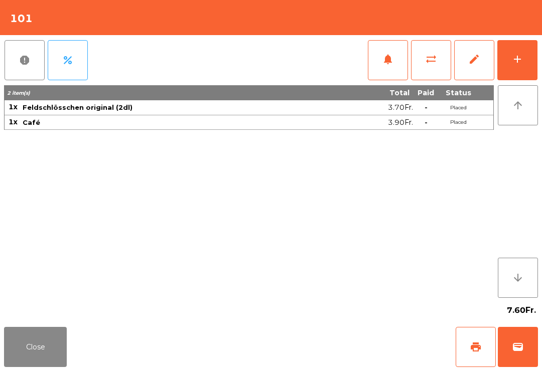
click at [382, 339] on div "Close print wallet" at bounding box center [271, 347] width 542 height 48
click at [365, 342] on div "Close print wallet" at bounding box center [271, 347] width 542 height 48
click at [341, 347] on div "Close print wallet" at bounding box center [271, 347] width 542 height 48
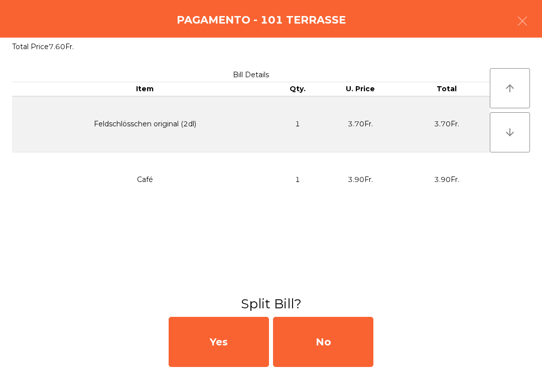
click at [341, 347] on div "No" at bounding box center [323, 342] width 100 height 50
click at [346, 343] on div "MB" at bounding box center [323, 342] width 100 height 50
click at [346, 342] on div "No" at bounding box center [323, 342] width 100 height 50
click at [343, 346] on div "No" at bounding box center [323, 342] width 100 height 50
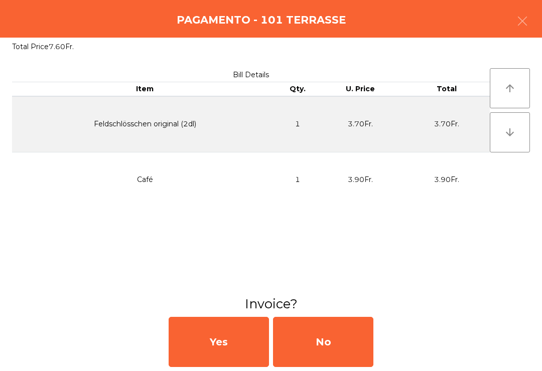
click at [354, 357] on div "No" at bounding box center [323, 342] width 100 height 50
click at [354, 356] on div "No" at bounding box center [323, 342] width 100 height 50
click at [350, 354] on div "No" at bounding box center [323, 342] width 100 height 50
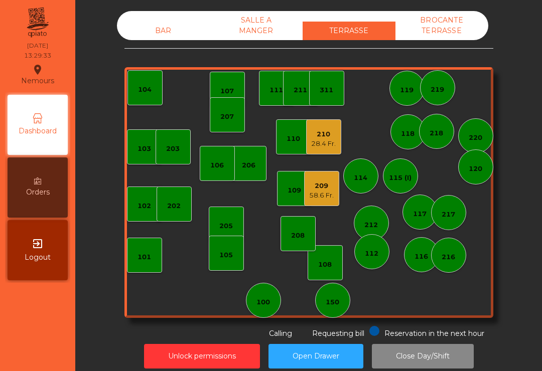
click at [315, 194] on div "58.6 Fr." at bounding box center [321, 196] width 25 height 10
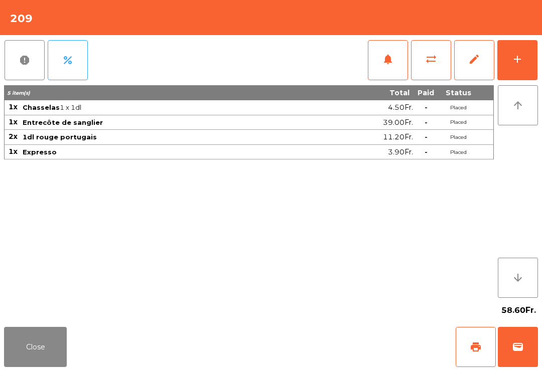
click at [474, 352] on span "print" at bounding box center [476, 347] width 12 height 12
click at [526, 355] on button "wallet" at bounding box center [518, 347] width 40 height 40
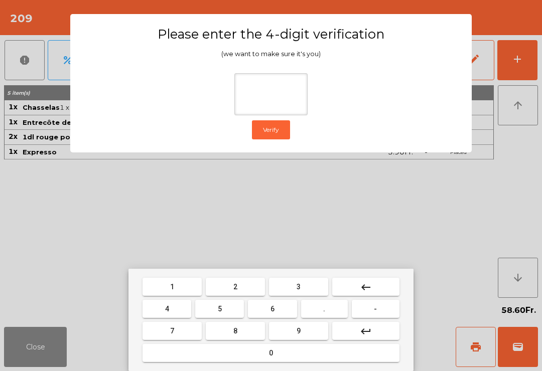
type input "*"
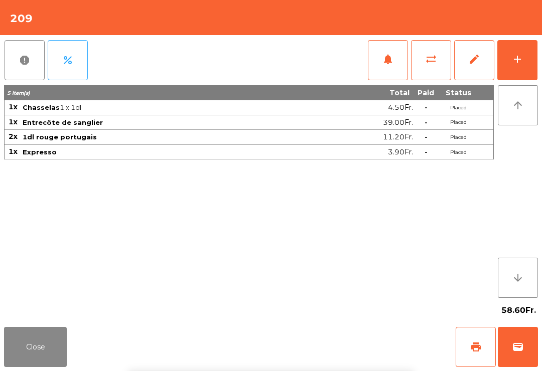
click at [315, 336] on div "Close print wallet" at bounding box center [271, 347] width 542 height 48
click at [315, 335] on div "Close print wallet" at bounding box center [271, 347] width 542 height 48
click at [328, 331] on div "Close print wallet" at bounding box center [271, 347] width 542 height 48
click at [327, 331] on div "Close print wallet" at bounding box center [271, 347] width 542 height 48
click at [340, 336] on div "Close print wallet" at bounding box center [271, 347] width 542 height 48
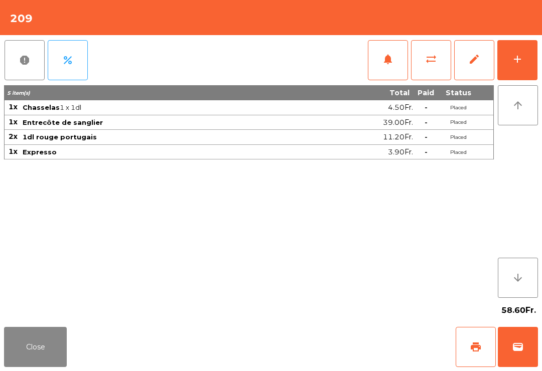
click at [339, 336] on div "Close print wallet" at bounding box center [271, 347] width 542 height 48
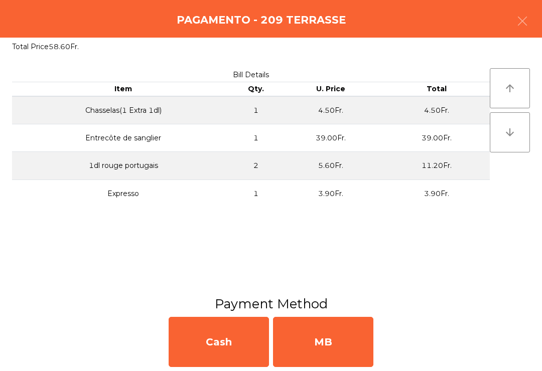
click at [327, 347] on div "MB" at bounding box center [323, 342] width 100 height 50
click at [321, 342] on div "No" at bounding box center [323, 342] width 100 height 50
click at [329, 342] on div "No" at bounding box center [323, 342] width 100 height 50
